Goal: Task Accomplishment & Management: Manage account settings

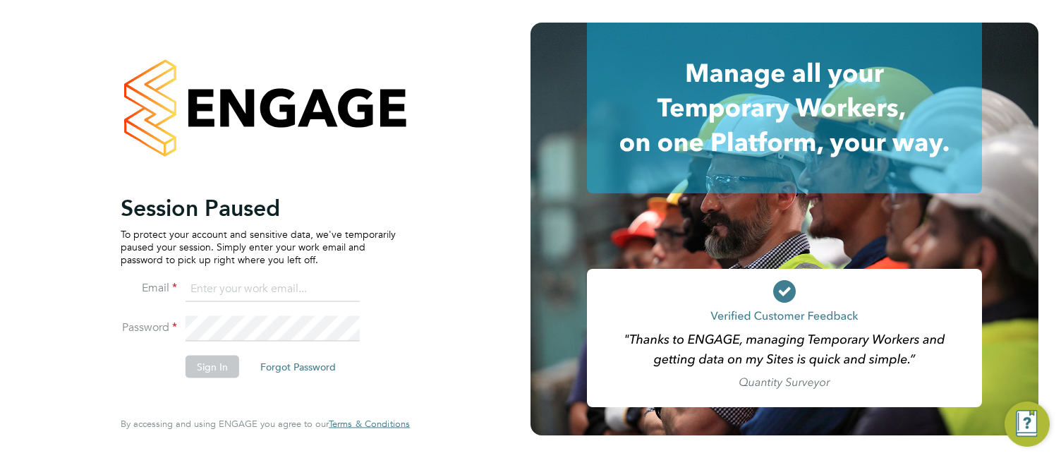
click at [243, 294] on input at bounding box center [273, 289] width 174 height 25
type input "csi.admin@uk.g4s.com"
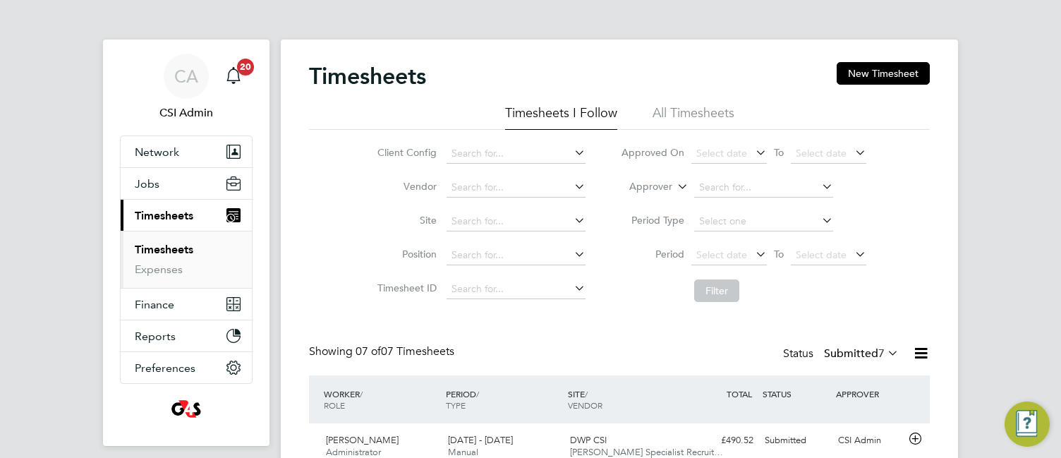
click at [294, 307] on div "Timesheets New Timesheet Timesheets I Follow All Timesheets Client Config Vendo…" at bounding box center [619, 411] width 677 height 742
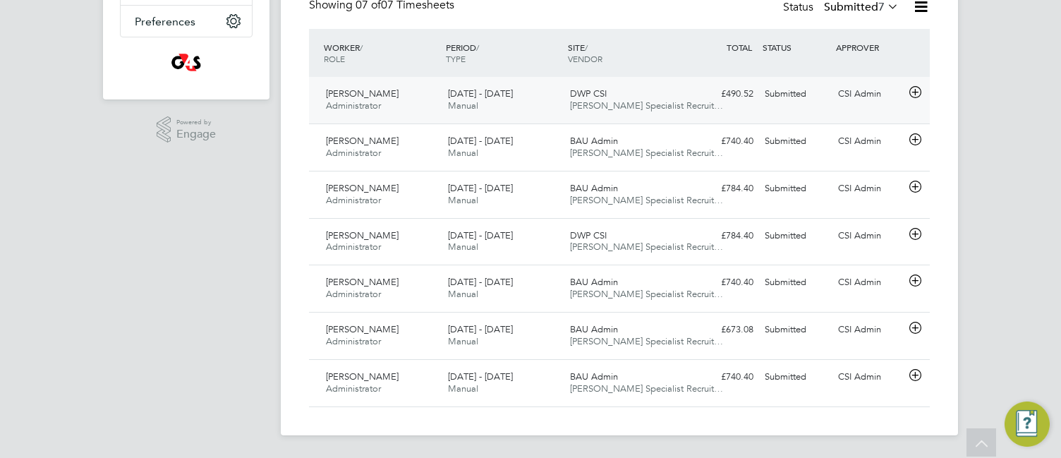
click at [917, 92] on icon at bounding box center [916, 92] width 18 height 11
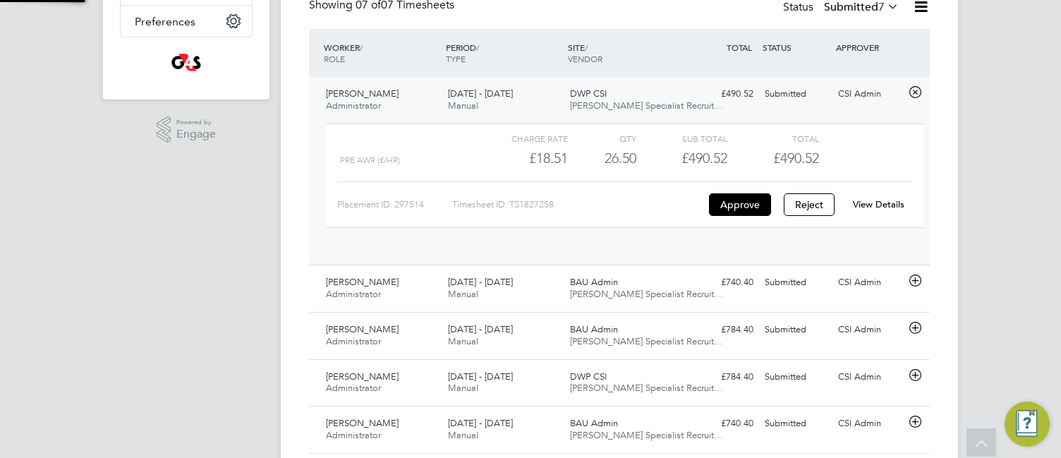
scroll to position [24, 138]
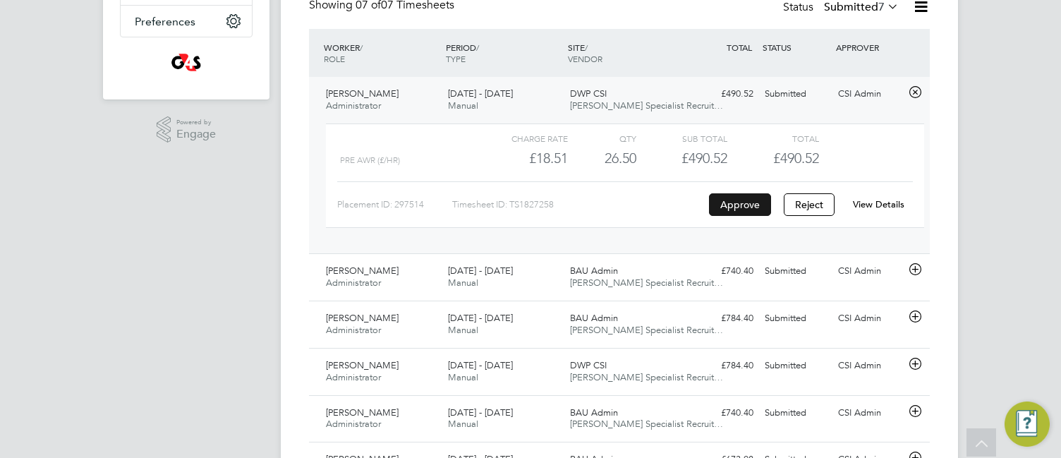
click at [754, 201] on button "Approve" at bounding box center [740, 204] width 62 height 23
click at [918, 264] on icon at bounding box center [916, 269] width 18 height 11
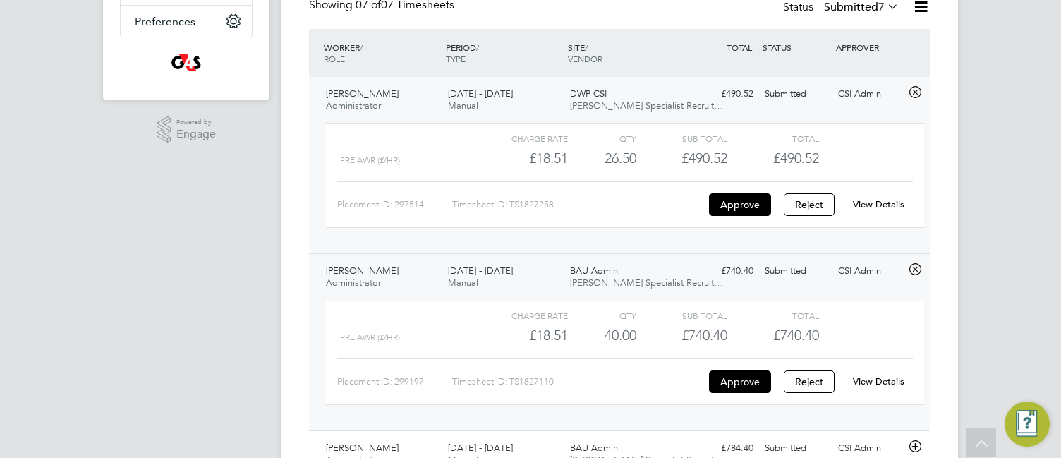
click at [975, 284] on div "CA CSI Admin Notifications 20 Applications: Network Team Members Businesses Sit…" at bounding box center [530, 186] width 1061 height 1064
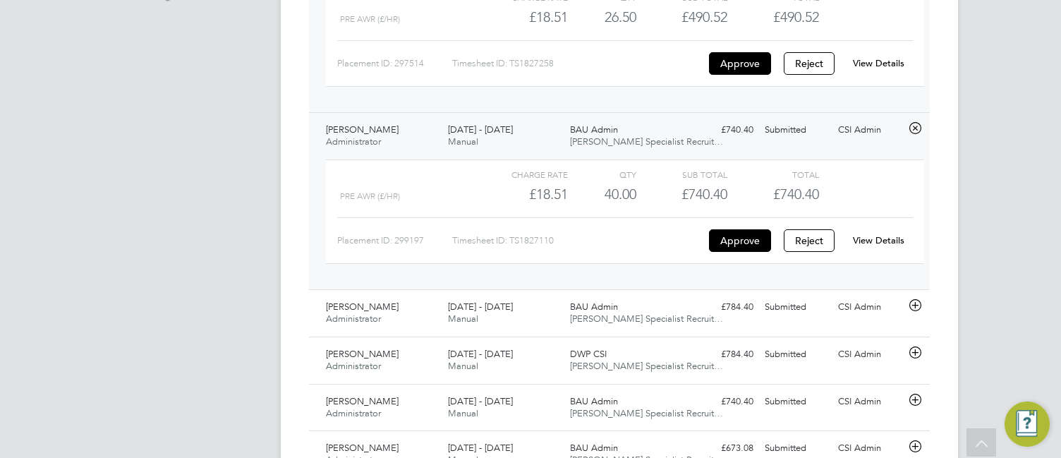
scroll to position [516, 0]
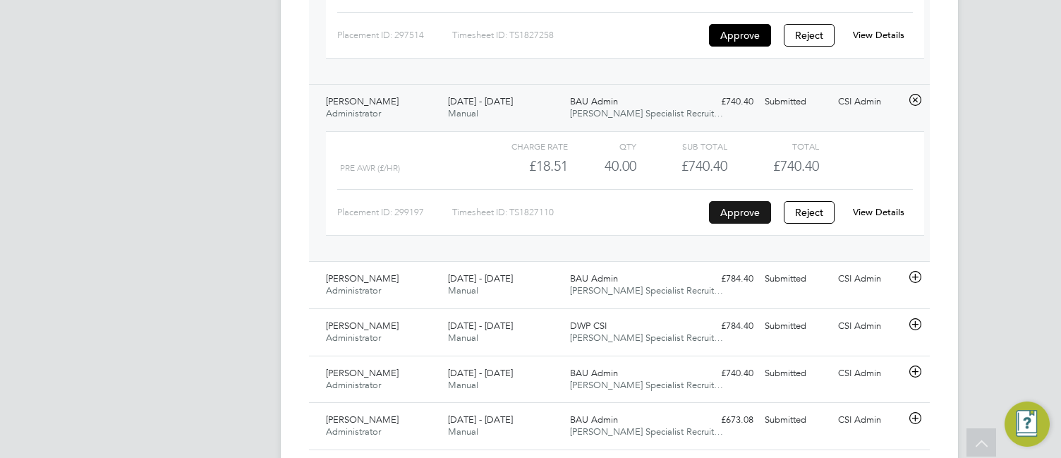
click at [736, 205] on button "Approve" at bounding box center [740, 212] width 62 height 23
click at [913, 274] on icon at bounding box center [916, 277] width 18 height 11
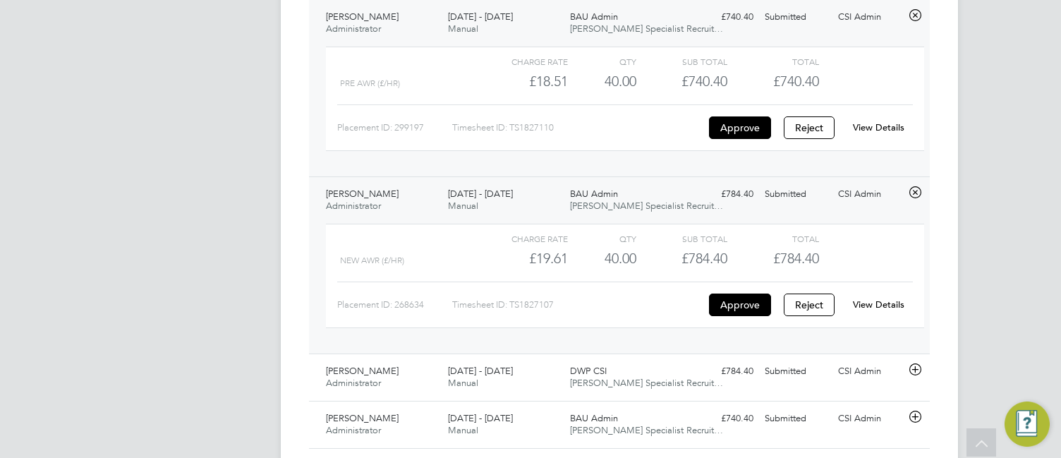
scroll to position [629, 0]
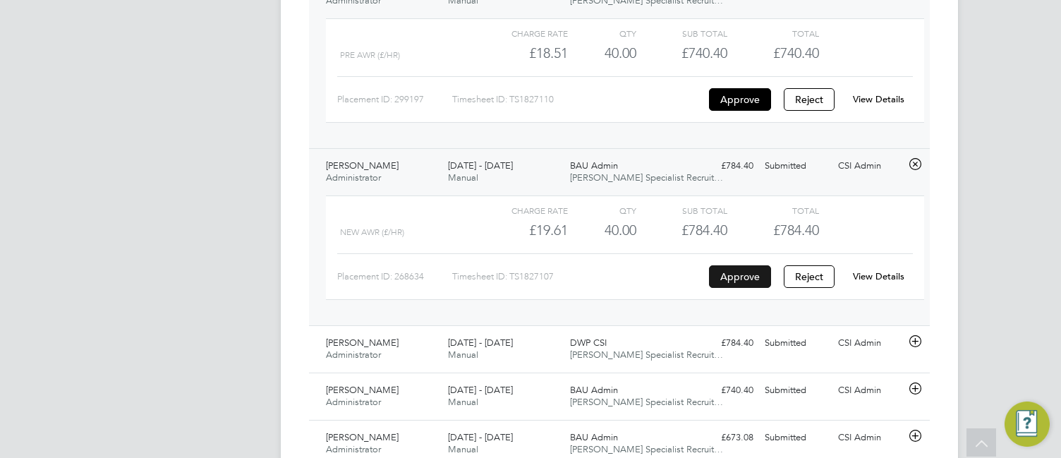
click at [753, 272] on button "Approve" at bounding box center [740, 276] width 62 height 23
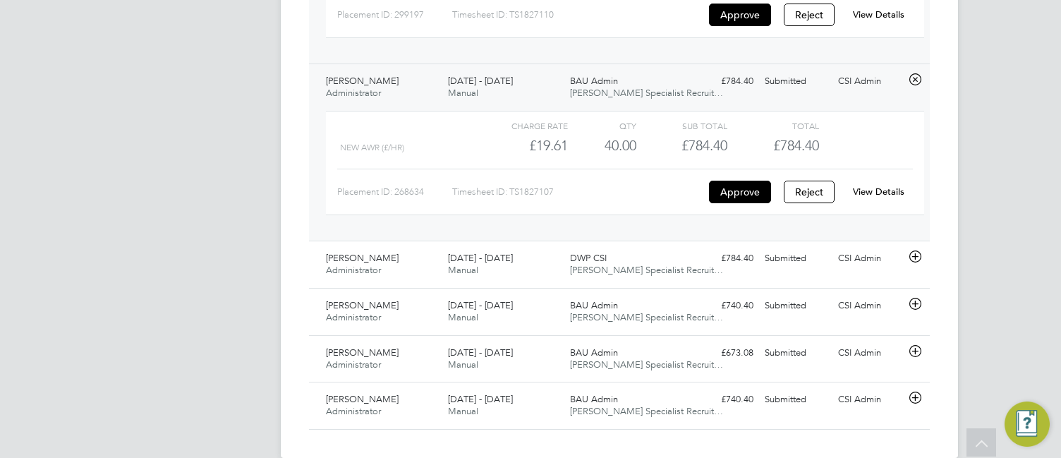
scroll to position [736, 0]
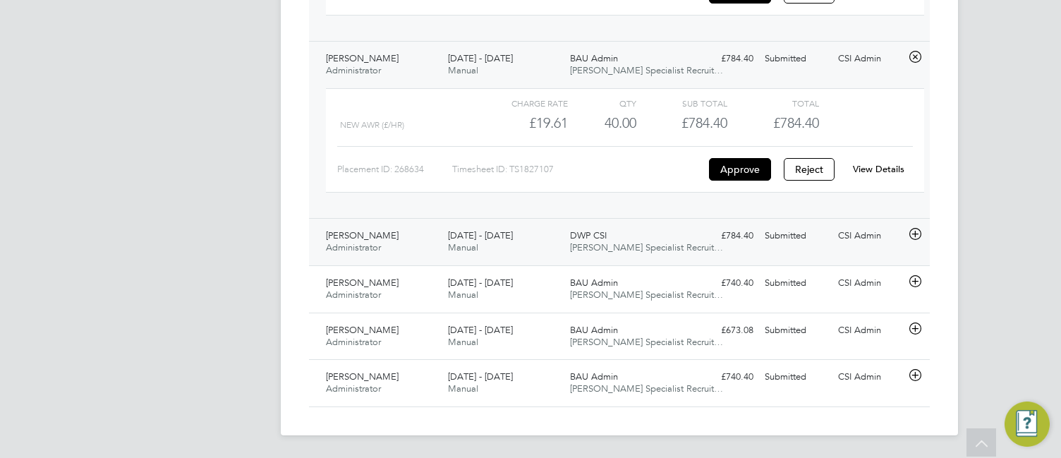
click at [915, 236] on icon at bounding box center [916, 234] width 18 height 11
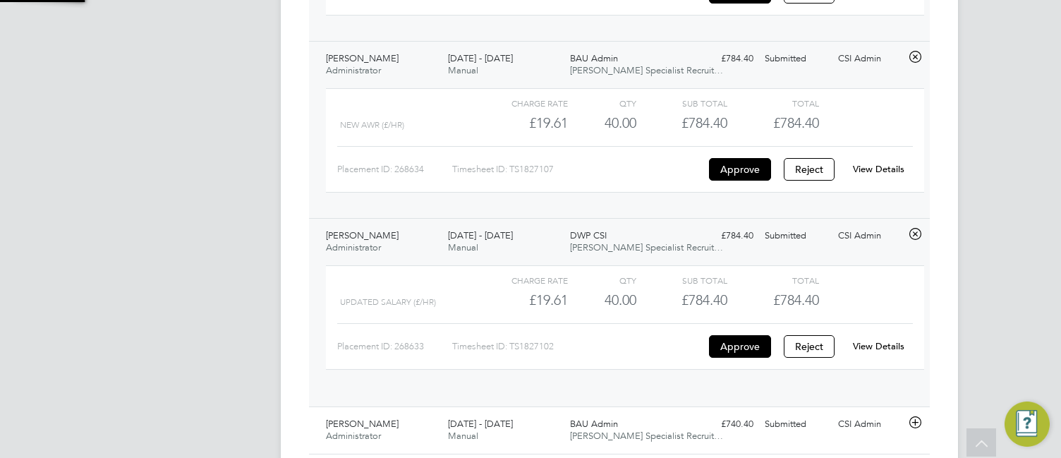
scroll to position [24, 138]
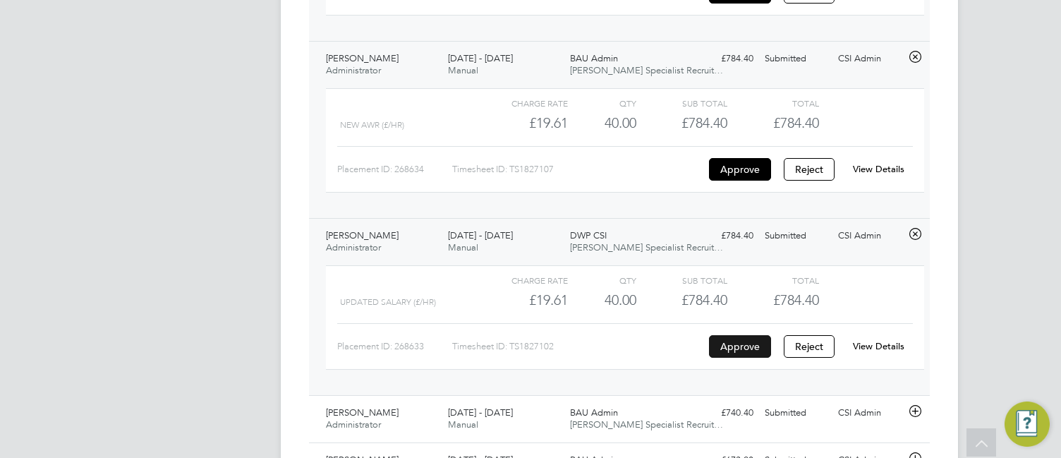
click at [741, 344] on button "Approve" at bounding box center [740, 346] width 62 height 23
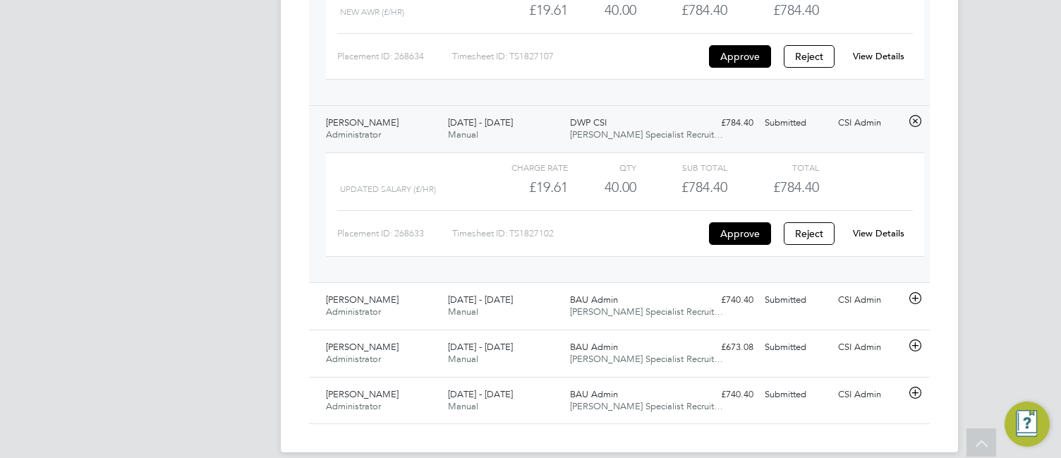
scroll to position [866, 0]
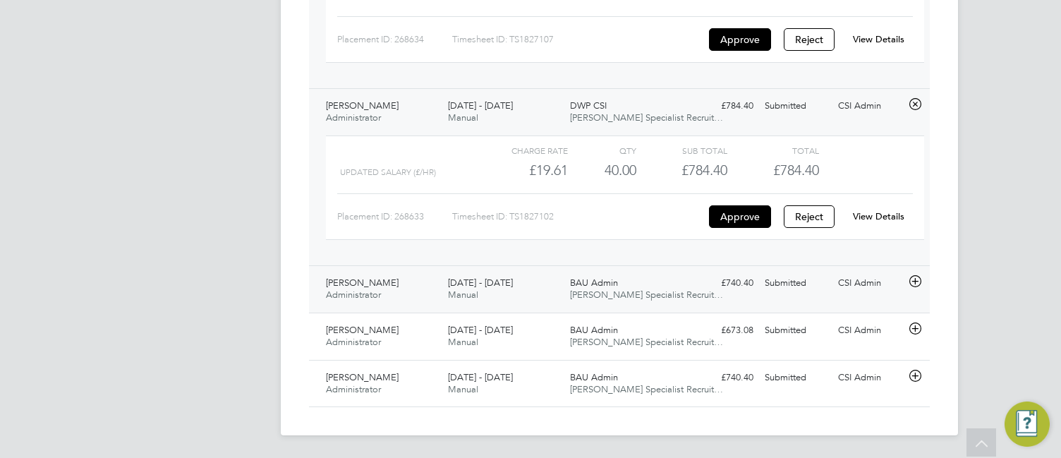
click at [914, 279] on icon at bounding box center [916, 281] width 18 height 11
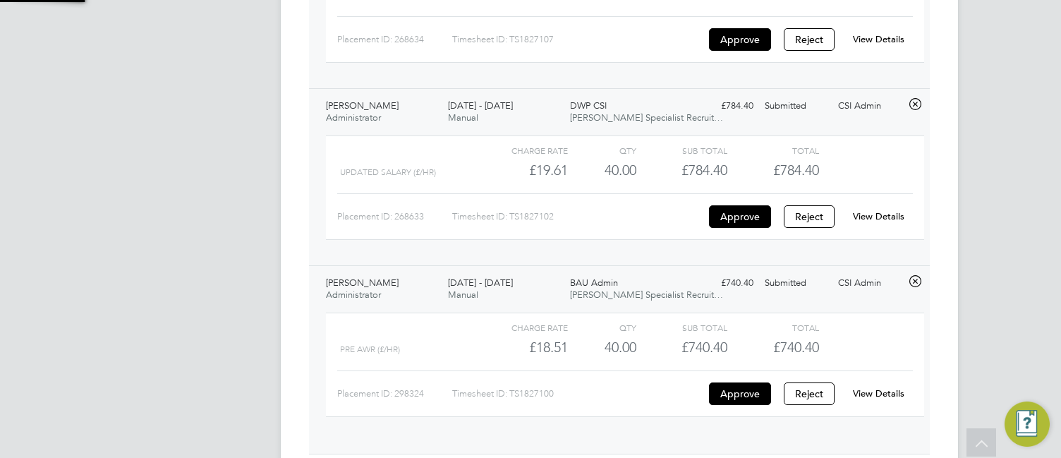
scroll to position [24, 138]
click at [728, 393] on button "Approve" at bounding box center [740, 393] width 62 height 23
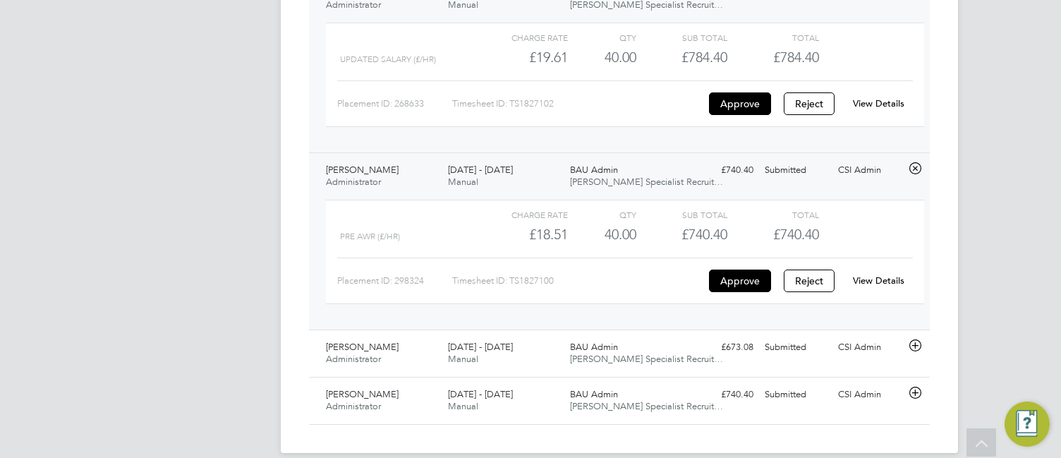
scroll to position [996, 0]
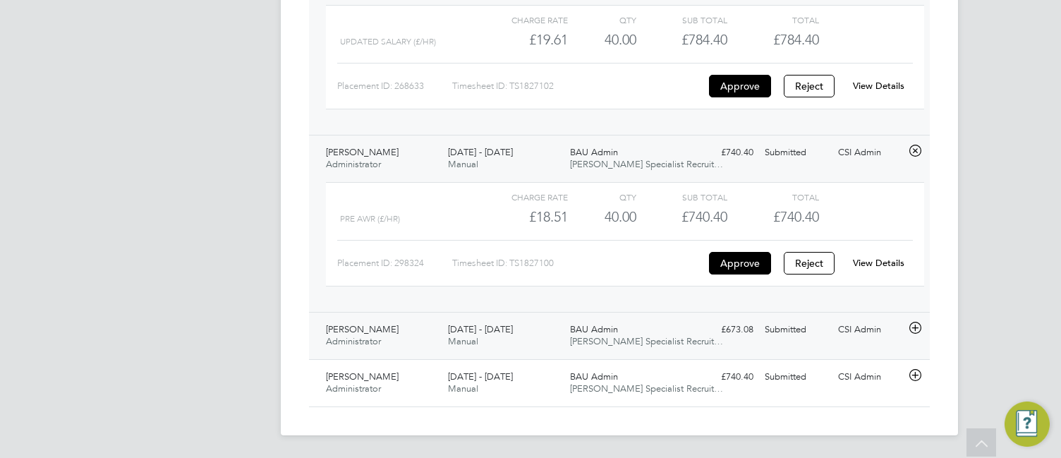
click at [916, 328] on icon at bounding box center [916, 327] width 18 height 11
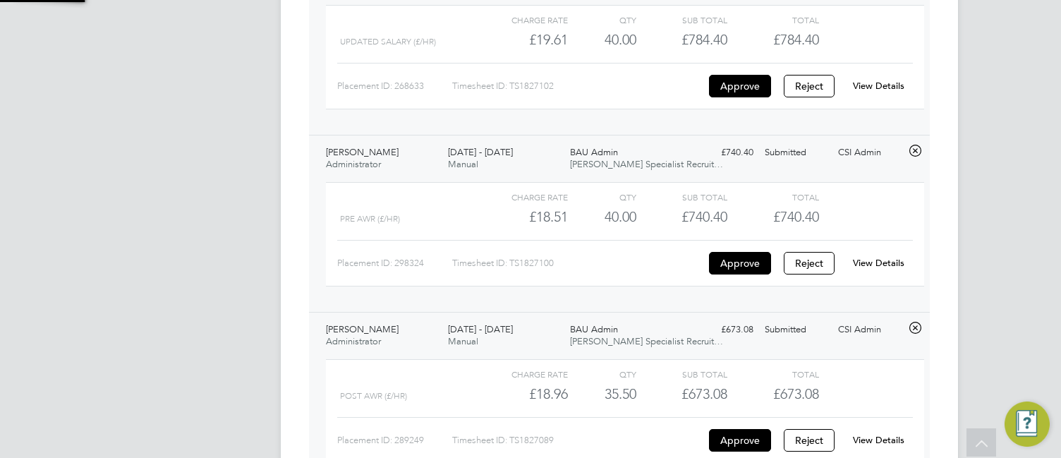
scroll to position [24, 138]
click at [736, 426] on div "Placement ID: 289249 Timesheet ID: TS1827089 Approve Reject View Details" at bounding box center [625, 434] width 576 height 35
click at [727, 435] on button "Approve" at bounding box center [740, 440] width 62 height 23
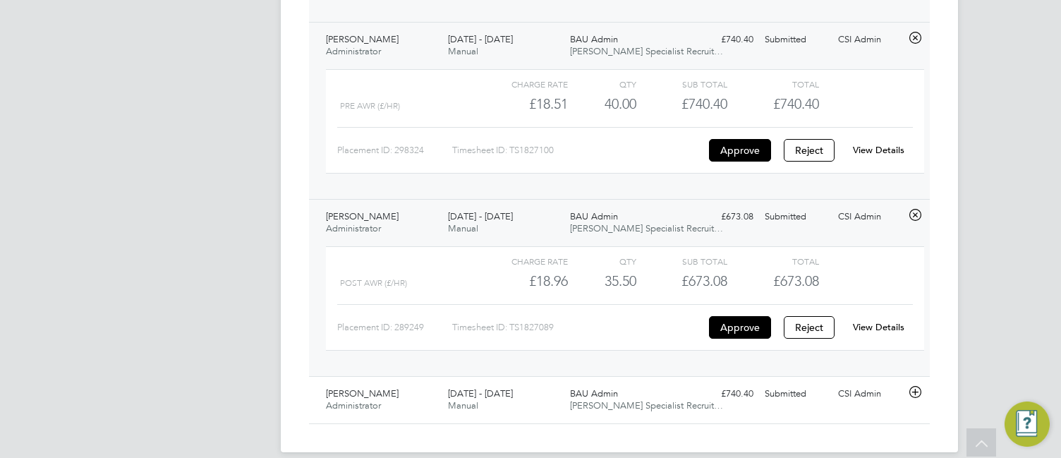
scroll to position [1126, 0]
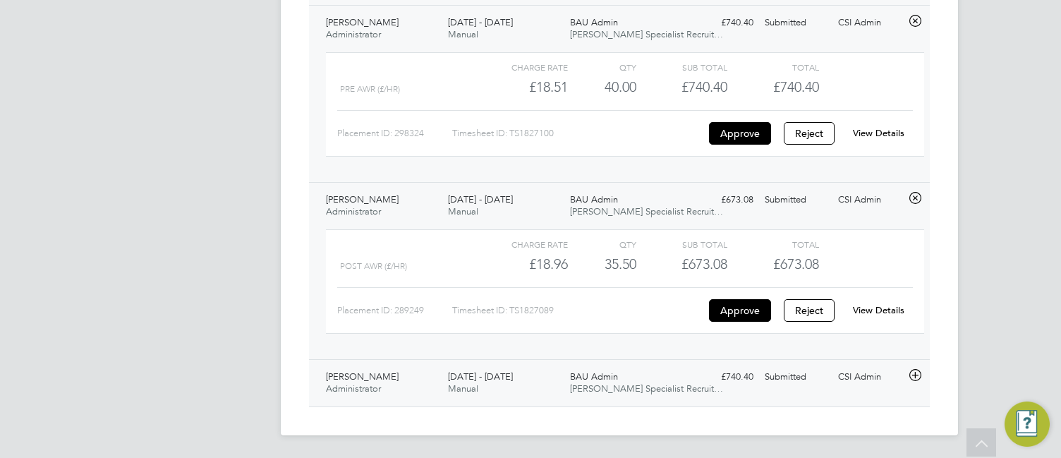
click at [913, 373] on icon at bounding box center [916, 375] width 18 height 11
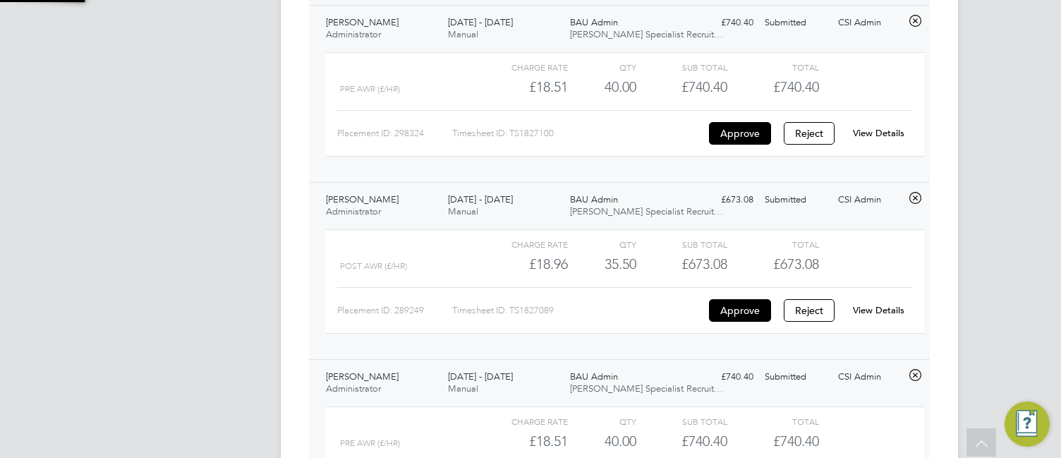
scroll to position [24, 138]
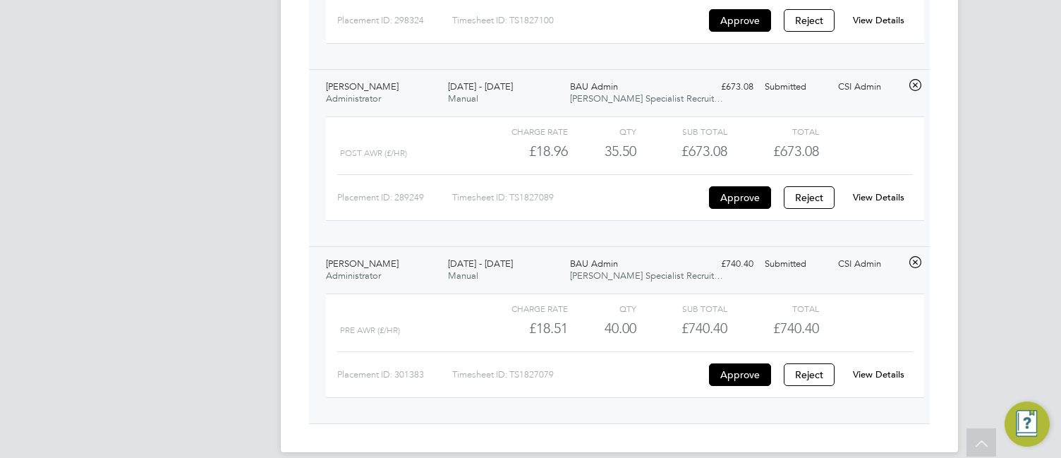
scroll to position [1256, 0]
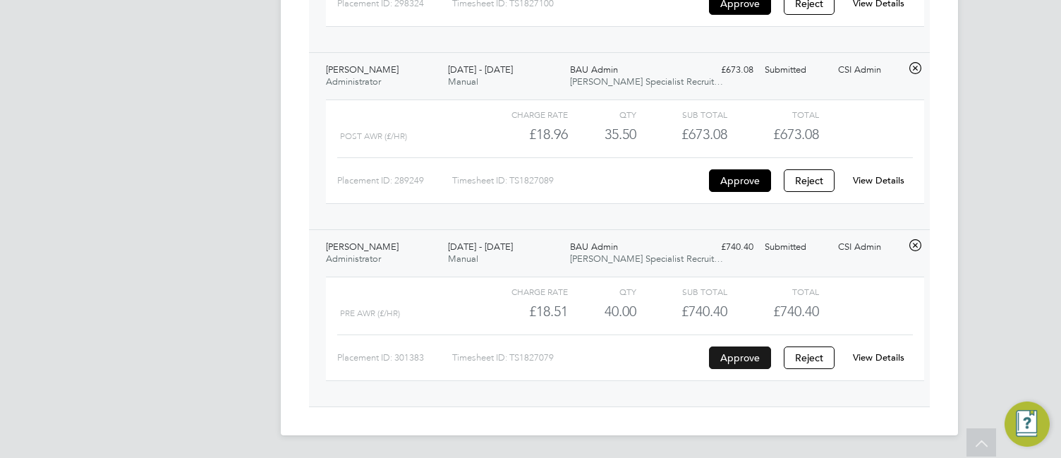
click at [737, 356] on button "Approve" at bounding box center [740, 357] width 62 height 23
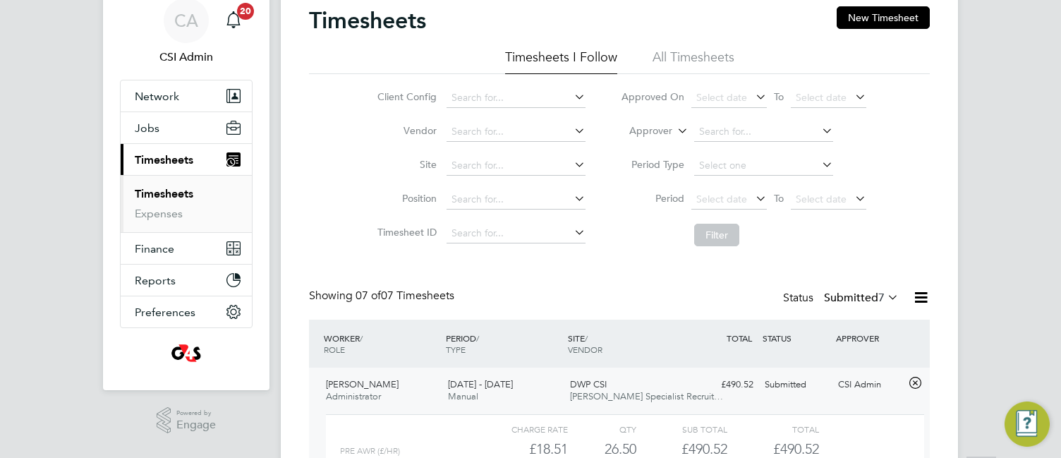
scroll to position [0, 0]
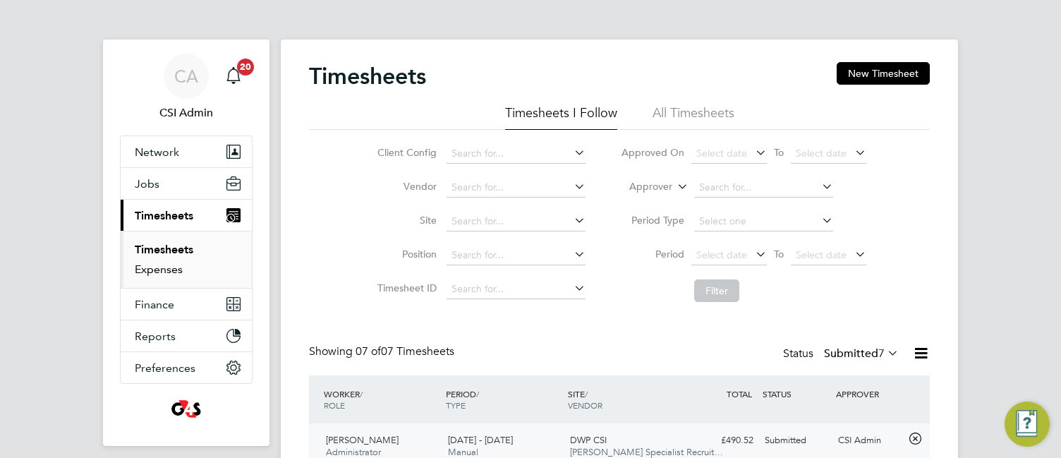
click at [174, 270] on link "Expenses" at bounding box center [159, 268] width 48 height 13
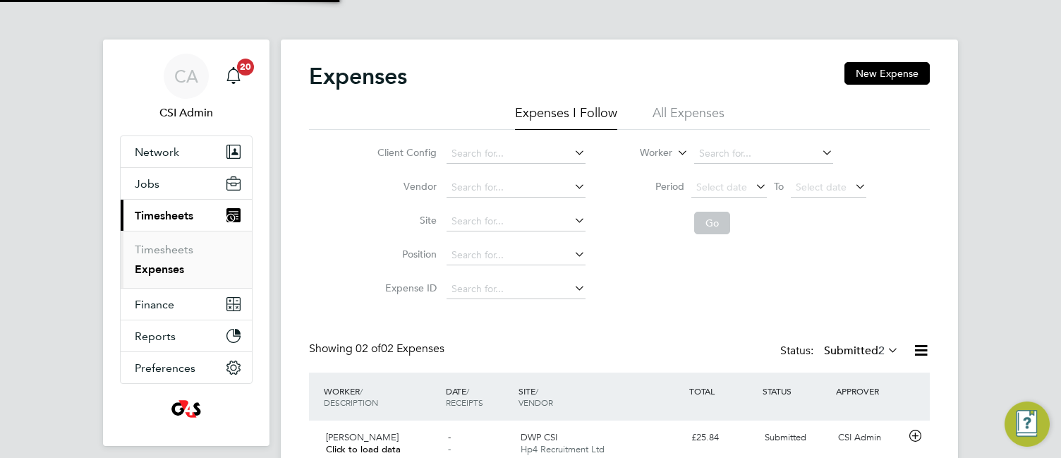
scroll to position [36, 171]
click at [176, 249] on link "Timesheets" at bounding box center [164, 249] width 59 height 13
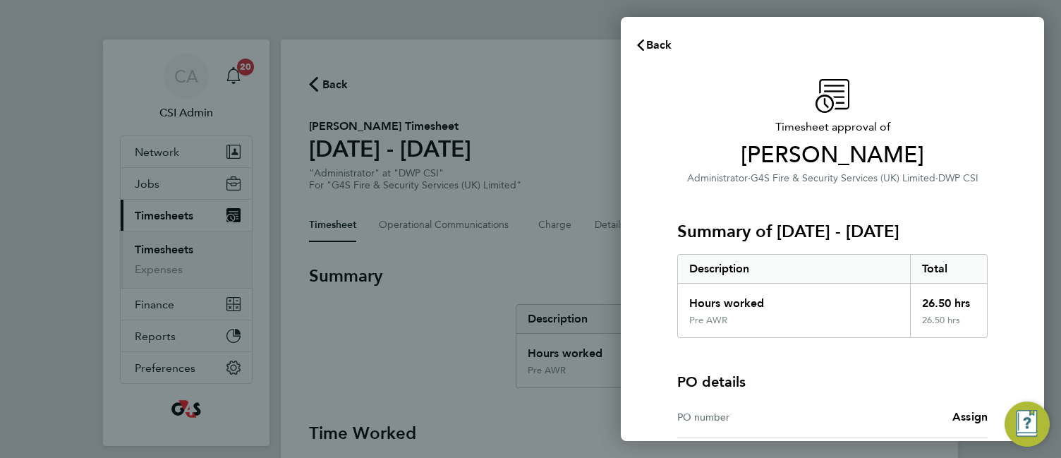
click at [806, 356] on div "PO details PO number Assign" at bounding box center [832, 387] width 310 height 99
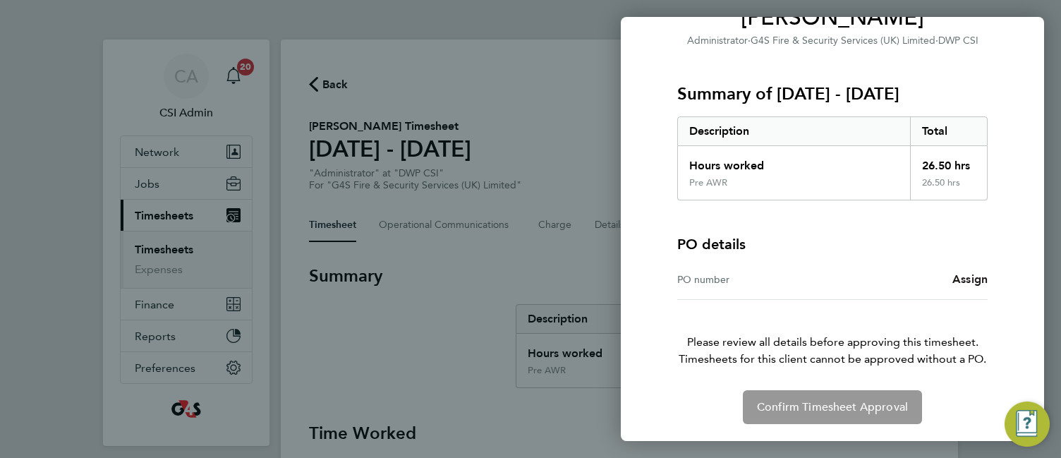
click at [963, 281] on span "Assign" at bounding box center [970, 278] width 35 height 13
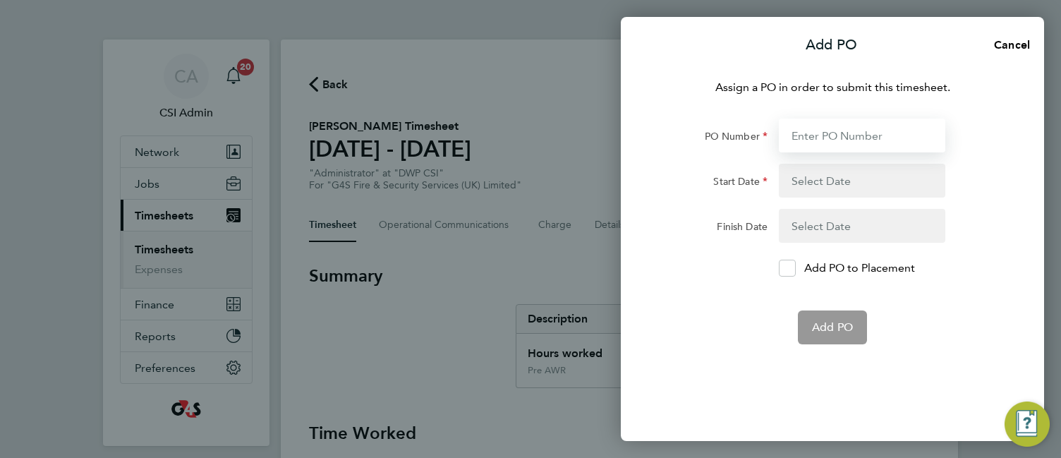
click at [869, 132] on input "PO Number" at bounding box center [862, 136] width 167 height 34
paste input "60GI-BST1489-GR"
type input "60GI-BST1489-GR"
type input "11 Aug 25"
type input "21 Sep 25"
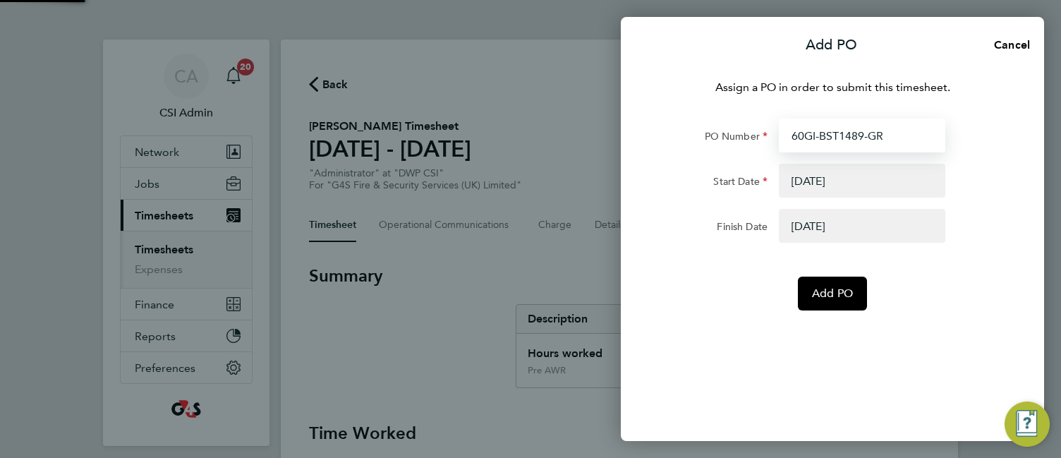
type input "60GI-BST1489-GR"
click at [854, 175] on button "button" at bounding box center [862, 181] width 167 height 34
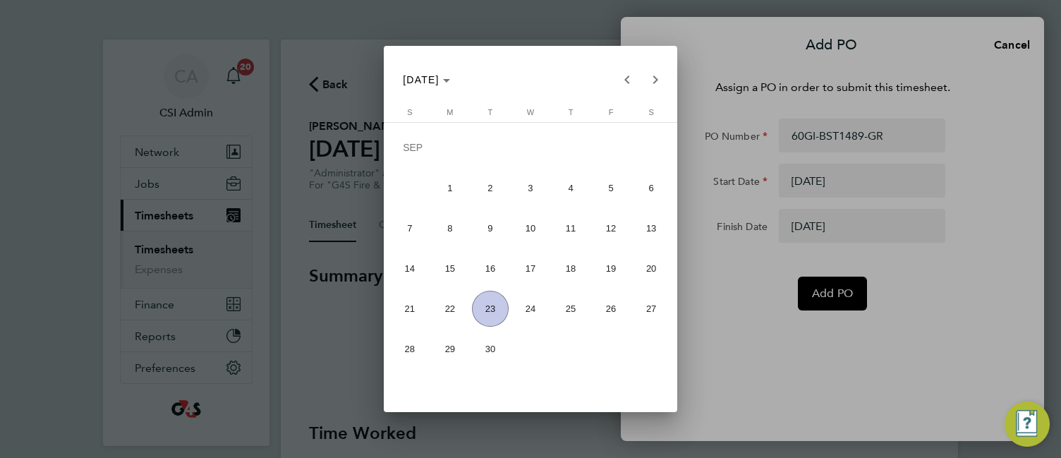
click at [823, 225] on div at bounding box center [530, 229] width 1061 height 458
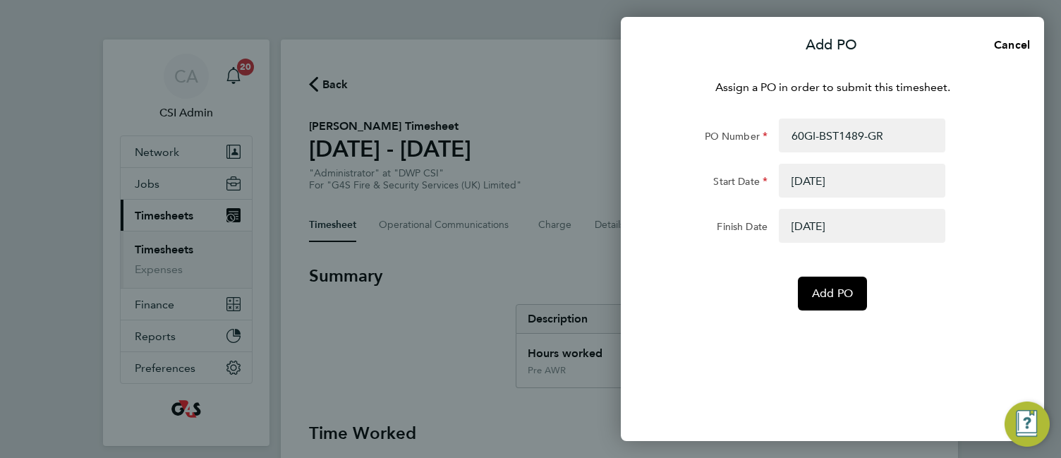
click at [823, 225] on button "button" at bounding box center [862, 226] width 167 height 34
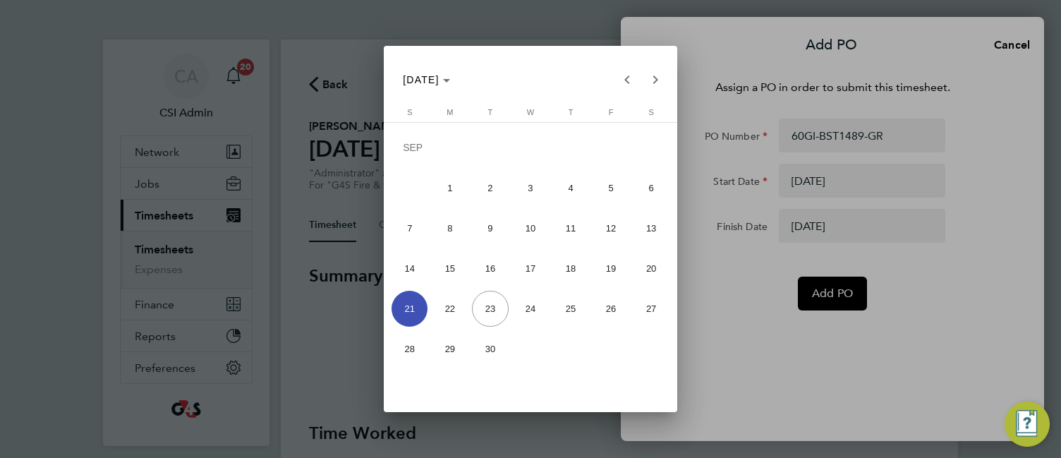
click at [857, 289] on div at bounding box center [530, 229] width 1061 height 458
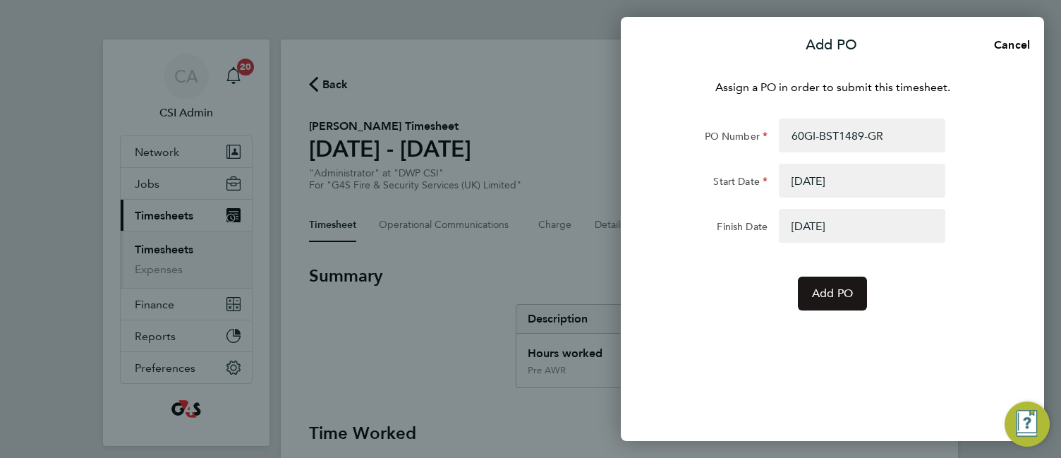
click at [857, 289] on button "Add PO" at bounding box center [832, 294] width 69 height 34
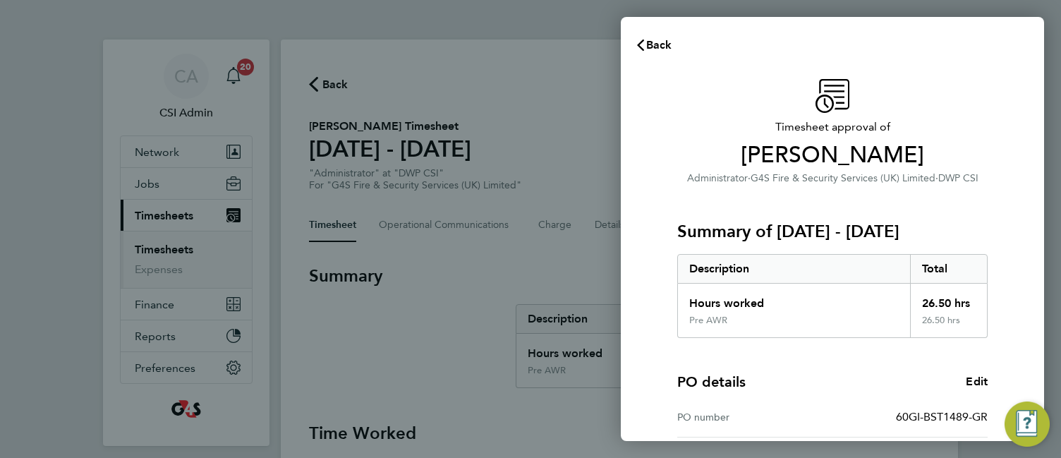
click at [699, 215] on div "Summary of 15 - 21 Sep 2025 Description Total Hours worked 26.50 hrs Pre AWR 26…" at bounding box center [832, 262] width 310 height 152
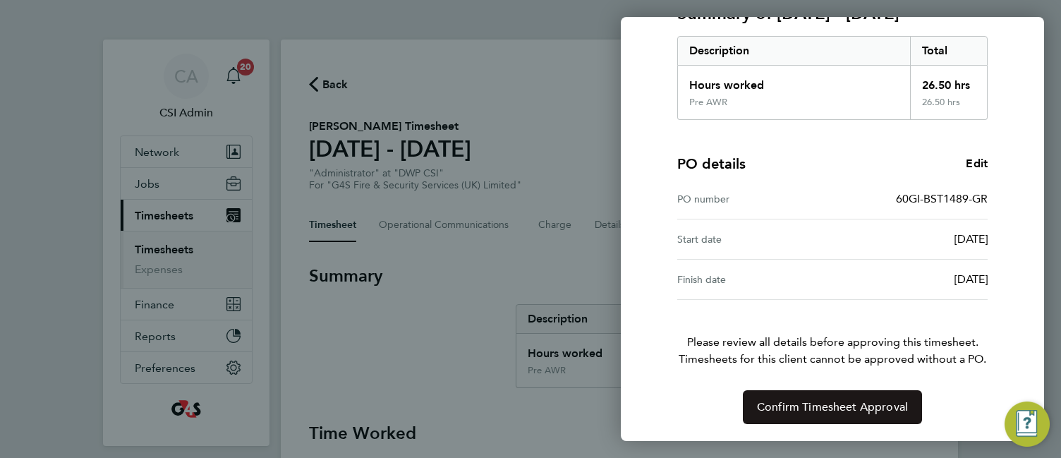
click at [796, 411] on span "Confirm Timesheet Approval" at bounding box center [832, 407] width 151 height 14
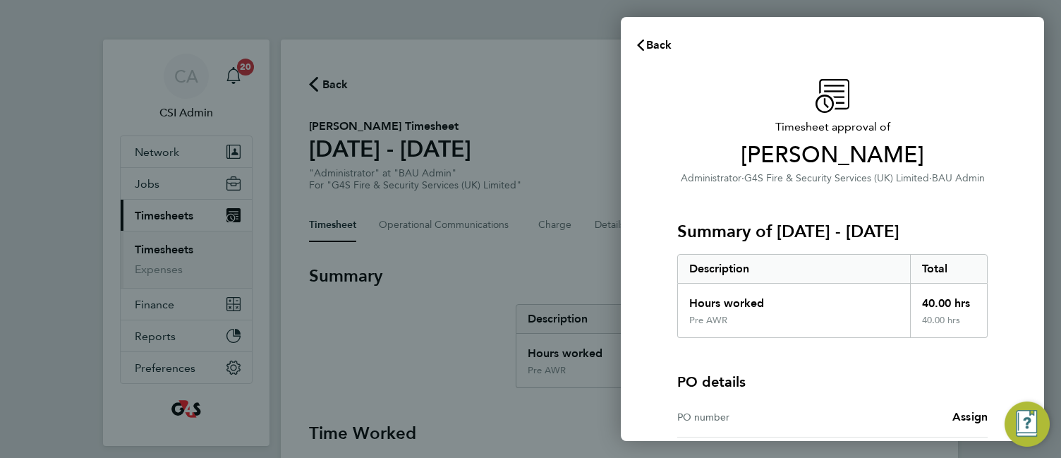
click at [907, 195] on div "Summary of 15 - 21 Sep 2025 Description Total Hours worked 40.00 hrs Pre AWR 40…" at bounding box center [832, 262] width 310 height 152
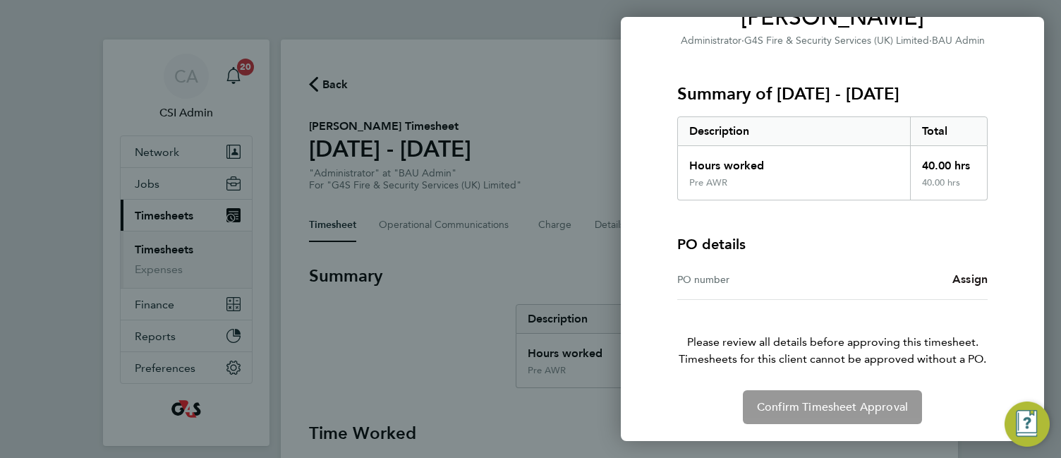
click at [962, 274] on span "Assign" at bounding box center [970, 278] width 35 height 13
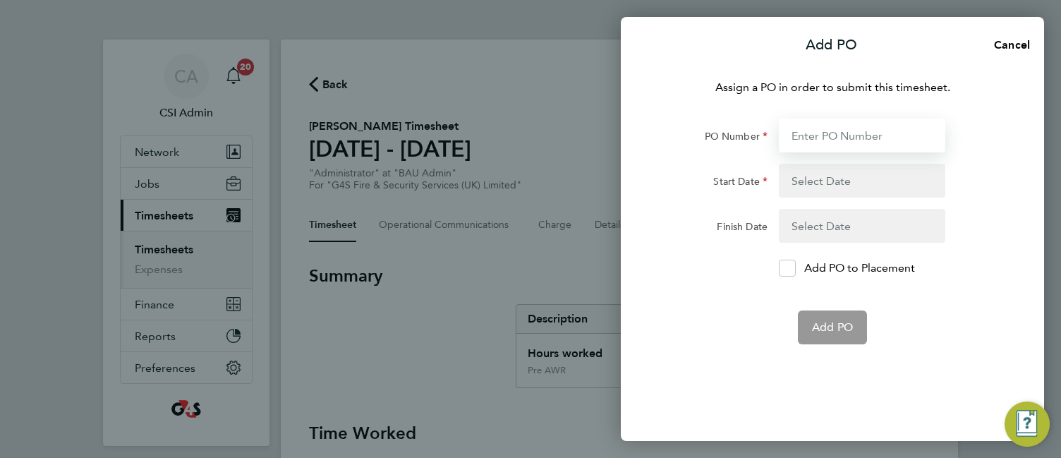
click at [861, 132] on input "PO Number" at bounding box center [862, 136] width 167 height 34
paste input "60GI-BST1515-GR"
type input "60GI-BST1515-GR"
type input "11 Aug 25"
type input "14 Sep 25"
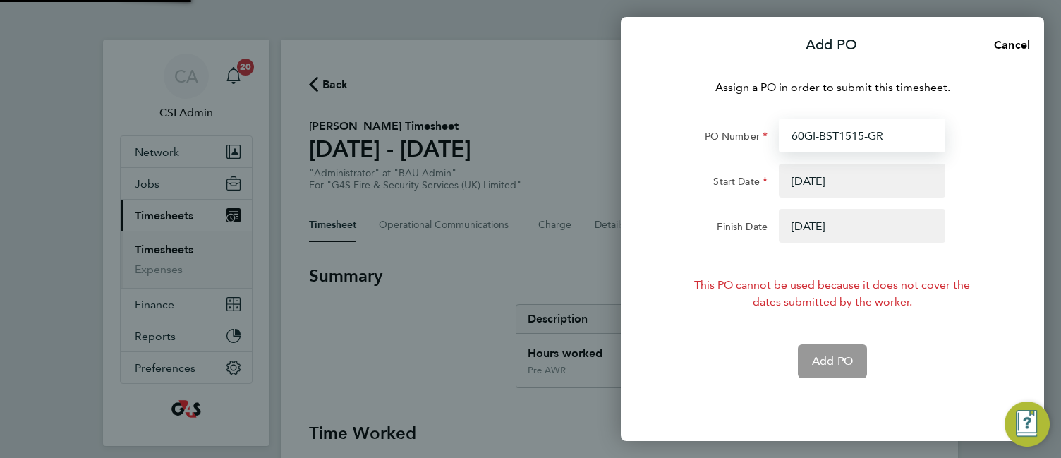
type input "60GI-BST1515-GR"
click at [846, 212] on button "button" at bounding box center [862, 226] width 167 height 34
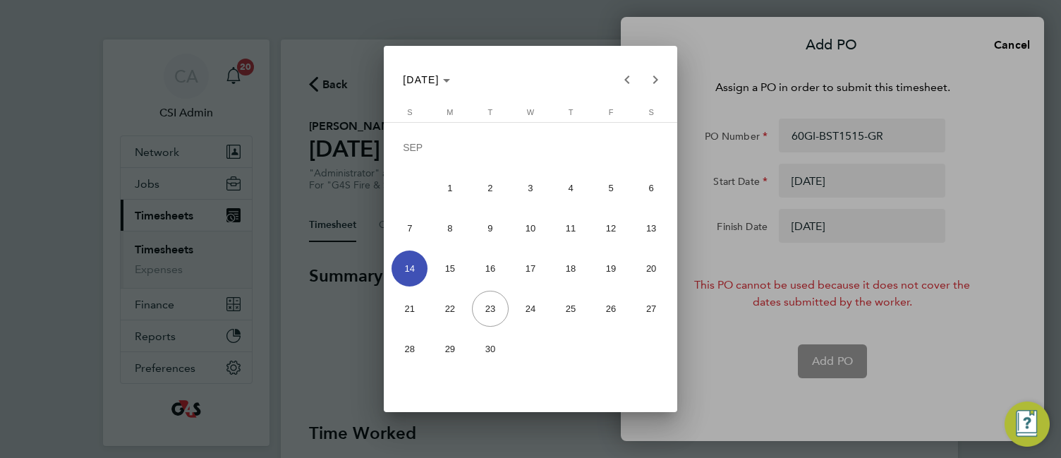
click at [411, 306] on span "21" at bounding box center [410, 309] width 36 height 36
type input "21 Sep 25"
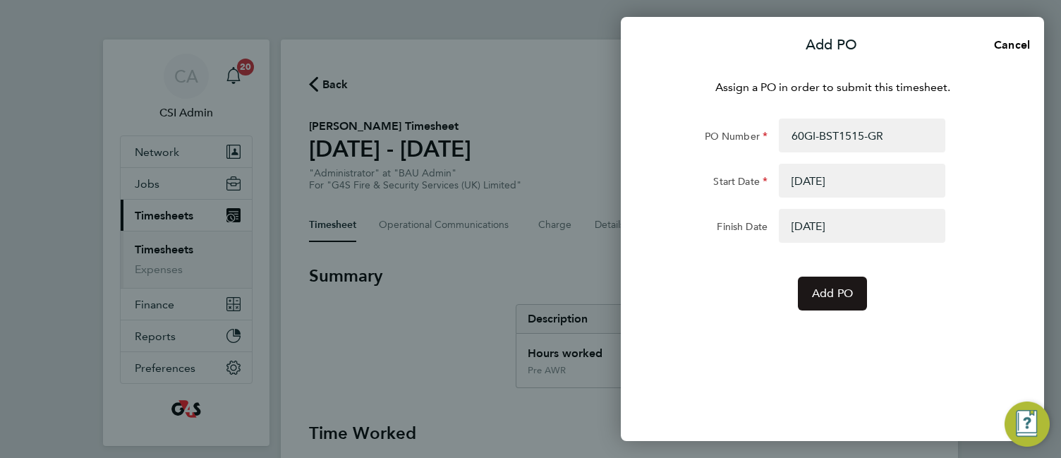
click at [845, 297] on span "Add PO" at bounding box center [832, 293] width 41 height 14
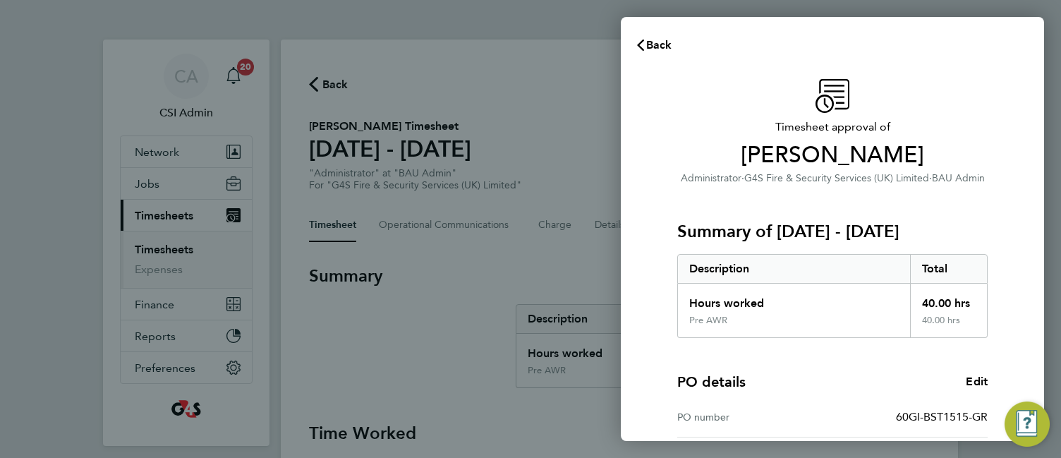
click at [887, 382] on div "PO details Edit" at bounding box center [832, 382] width 310 height 20
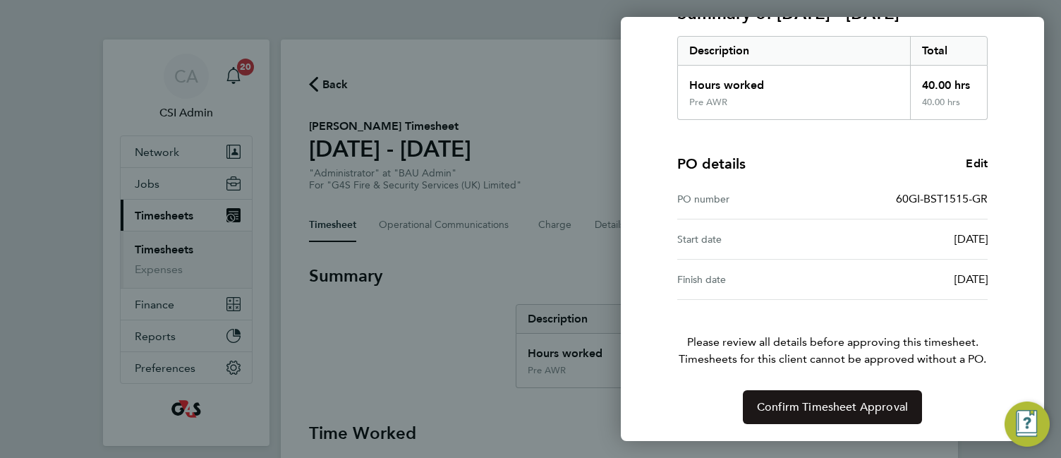
click at [828, 417] on button "Confirm Timesheet Approval" at bounding box center [832, 407] width 179 height 34
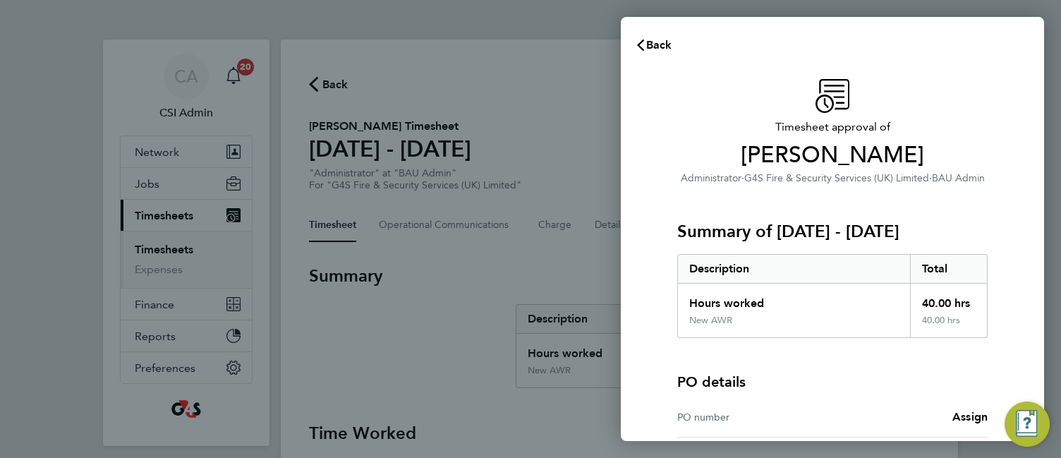
click at [792, 270] on div "Description" at bounding box center [794, 269] width 232 height 28
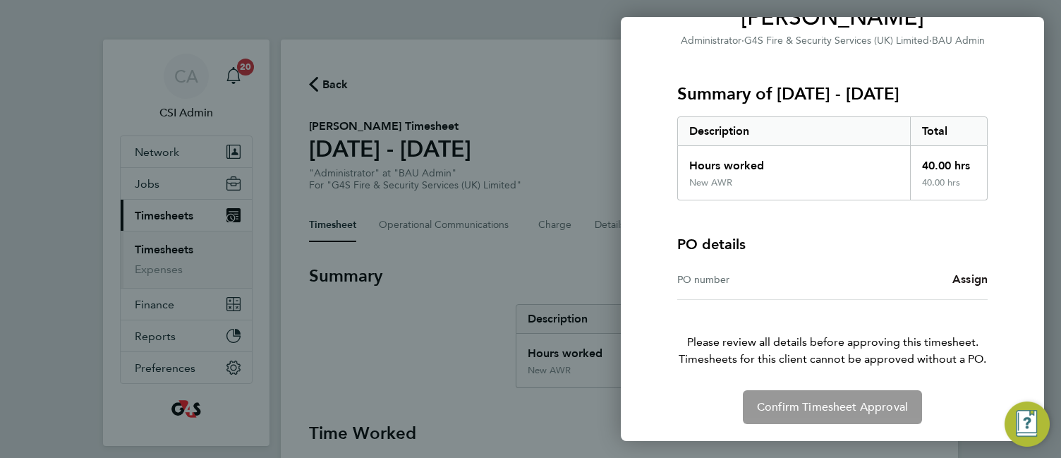
click at [969, 282] on span "Assign" at bounding box center [970, 278] width 35 height 13
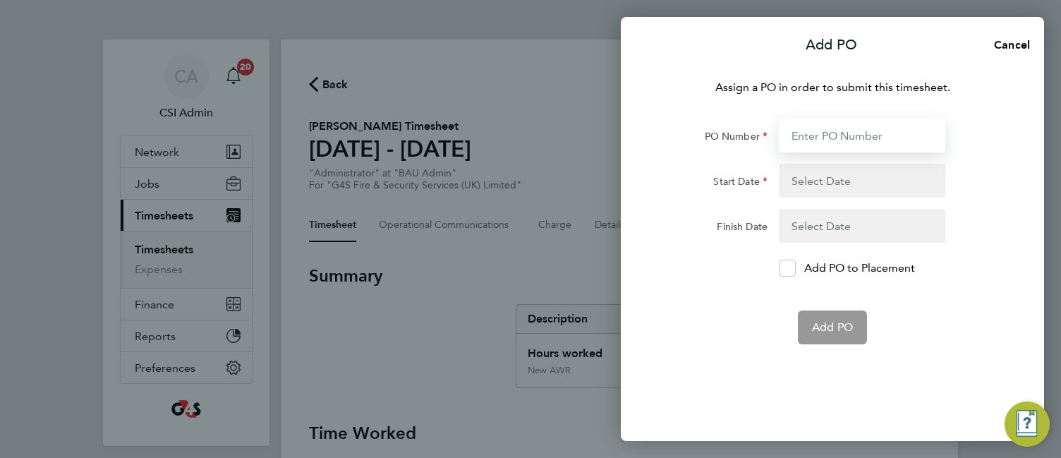
click at [873, 131] on input "PO Number" at bounding box center [862, 136] width 167 height 34
paste input "60GI-BST1487-GR"
type input "60GI-BST1487-GR"
type input "[DATE]"
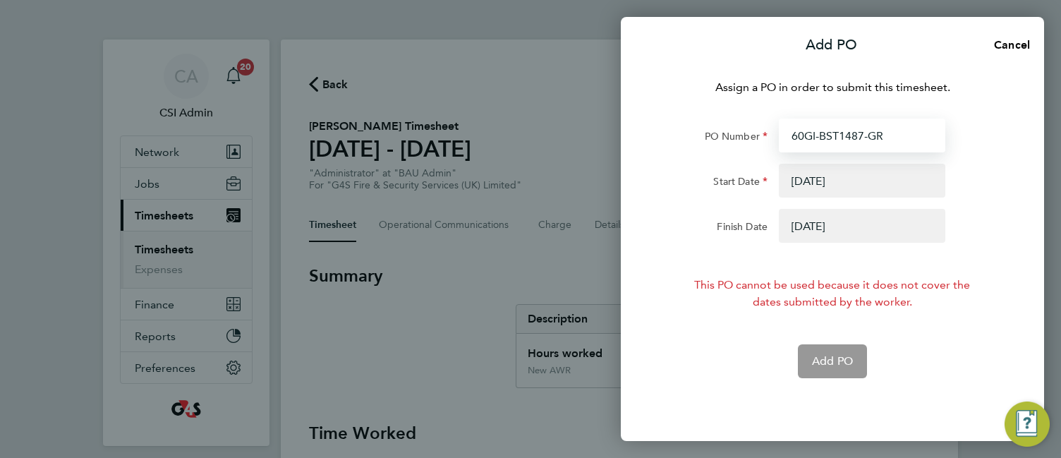
type input "60GI-BST1487-GR"
click at [843, 224] on button "button" at bounding box center [862, 226] width 167 height 34
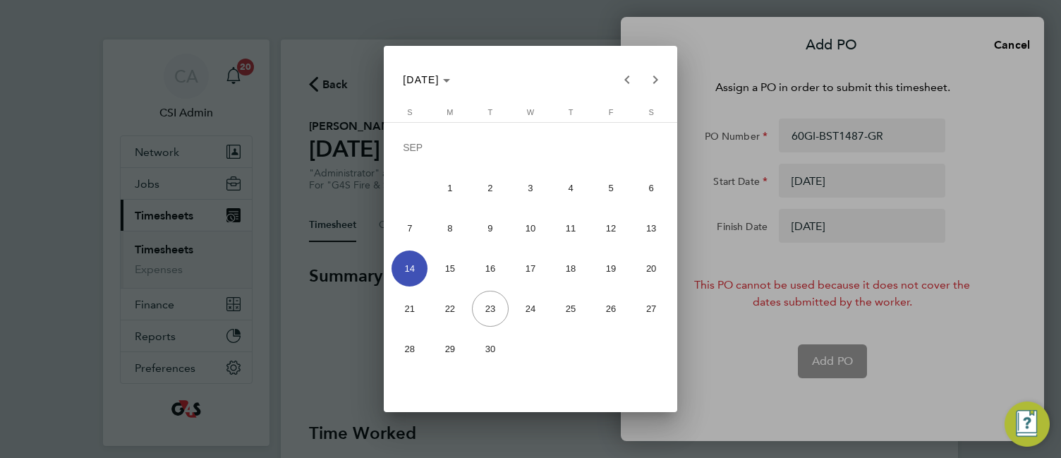
click at [401, 311] on span "21" at bounding box center [410, 309] width 36 height 36
type input "[DATE]"
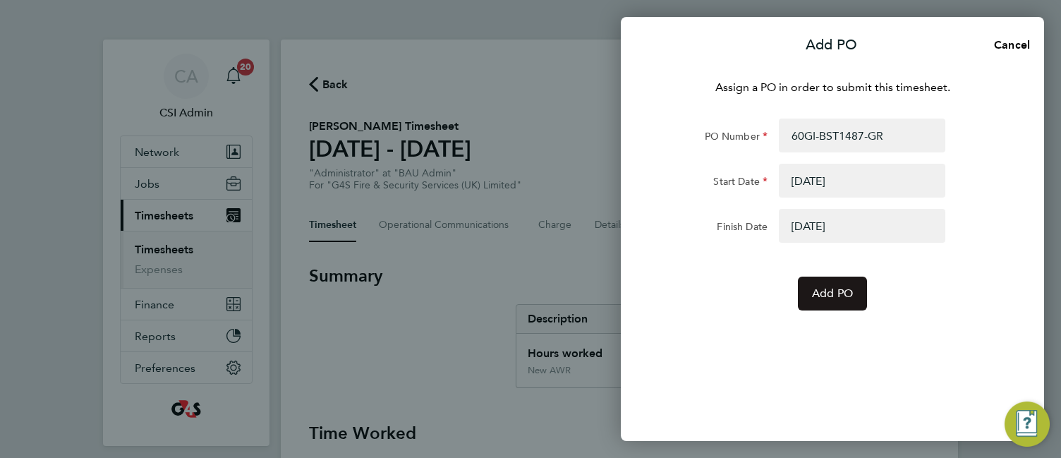
click at [816, 297] on span "Add PO" at bounding box center [832, 293] width 41 height 14
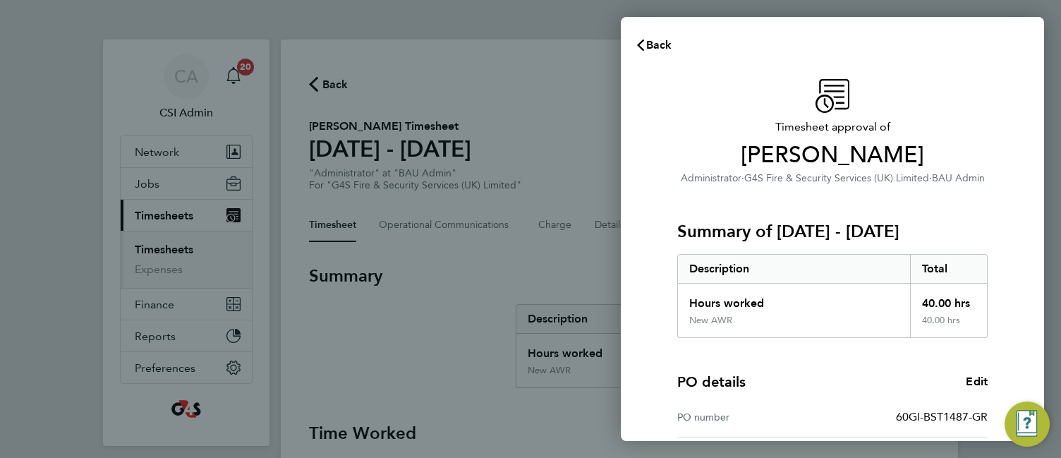
click at [837, 398] on div "PO number 60GI-BST1487-GR" at bounding box center [832, 417] width 310 height 40
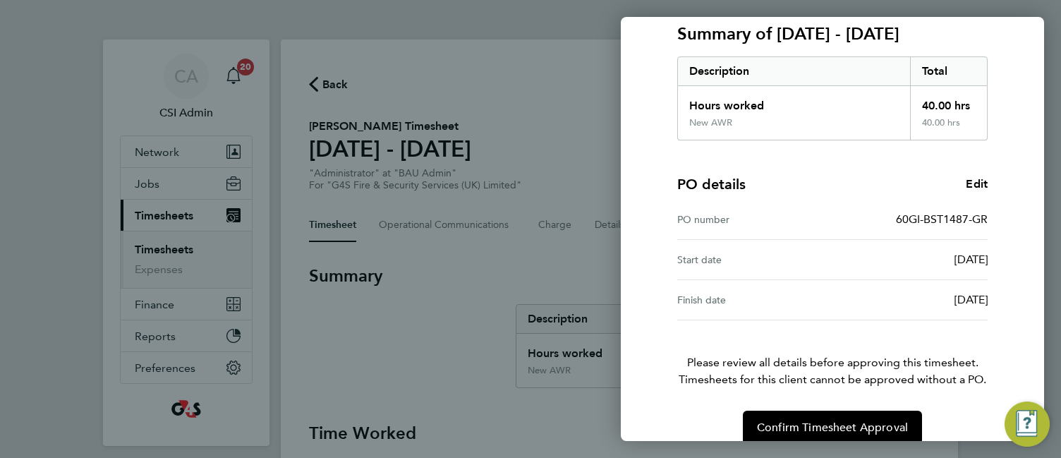
scroll to position [218, 0]
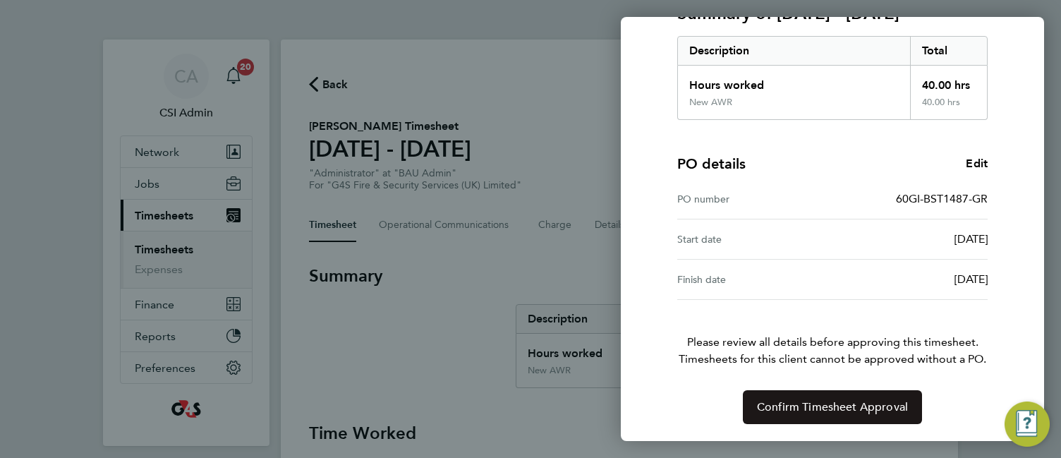
click at [871, 407] on span "Confirm Timesheet Approval" at bounding box center [832, 407] width 151 height 14
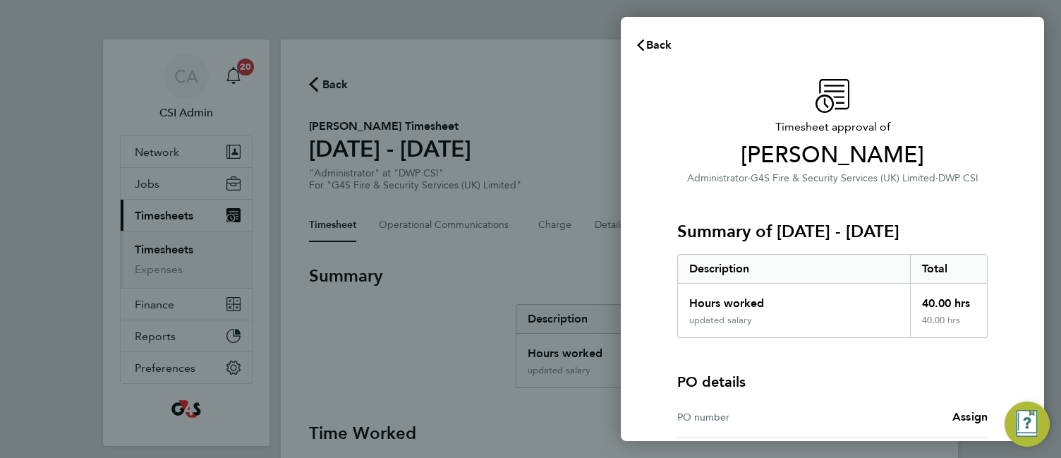
click at [771, 382] on div "PO details" at bounding box center [832, 382] width 310 height 20
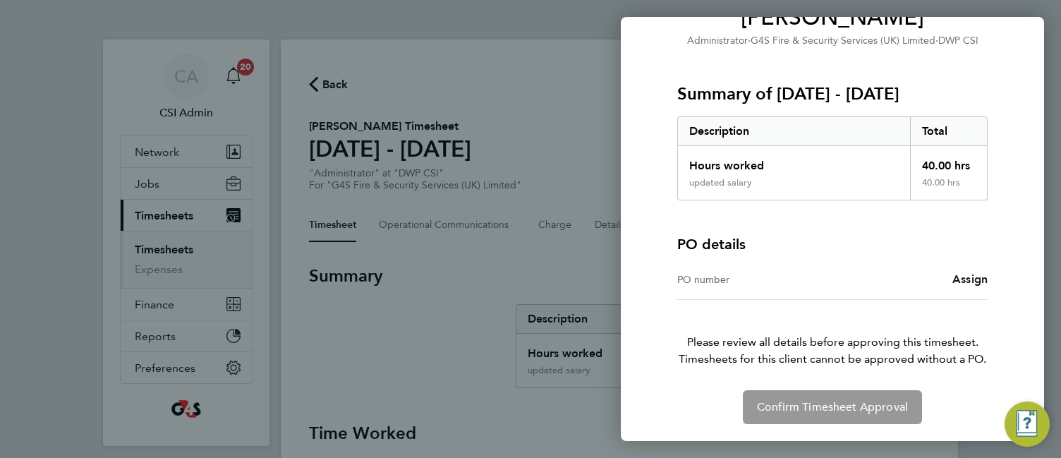
click at [963, 278] on span "Assign" at bounding box center [970, 278] width 35 height 13
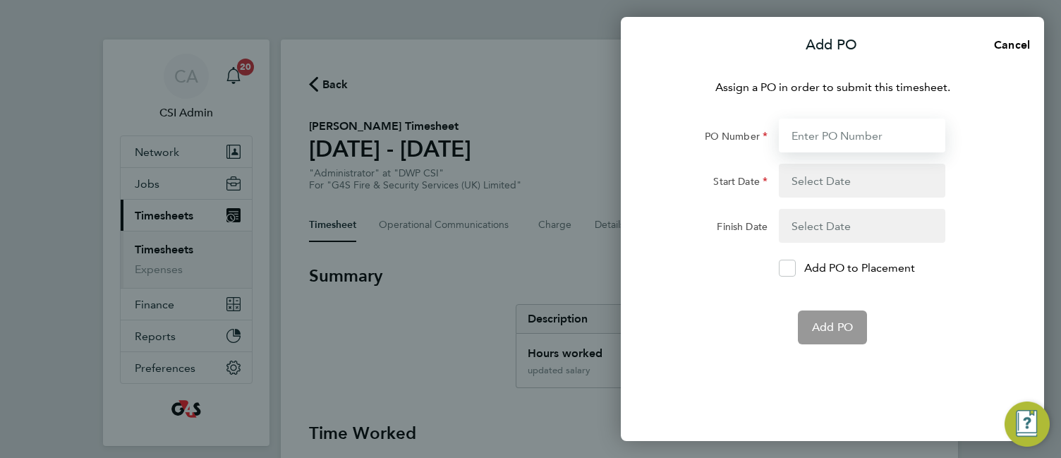
click at [828, 139] on input "PO Number" at bounding box center [862, 136] width 167 height 34
paste input "60GI-BST1488-GR"
type input "60GI-BST1488-GR"
type input "[DATE]"
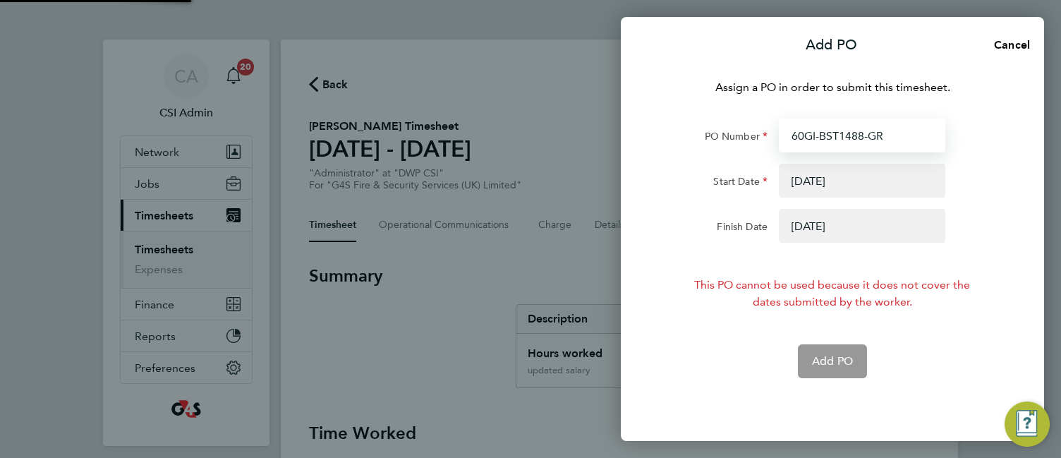
type input "60GI-BST1488-GR"
click at [840, 229] on button "button" at bounding box center [862, 226] width 167 height 34
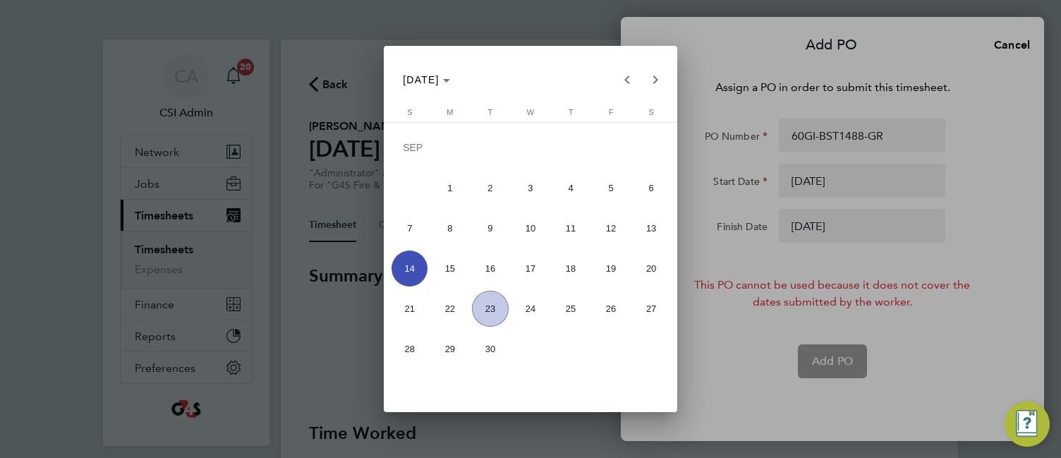
click at [400, 306] on span "21" at bounding box center [410, 309] width 36 height 36
type input "[DATE]"
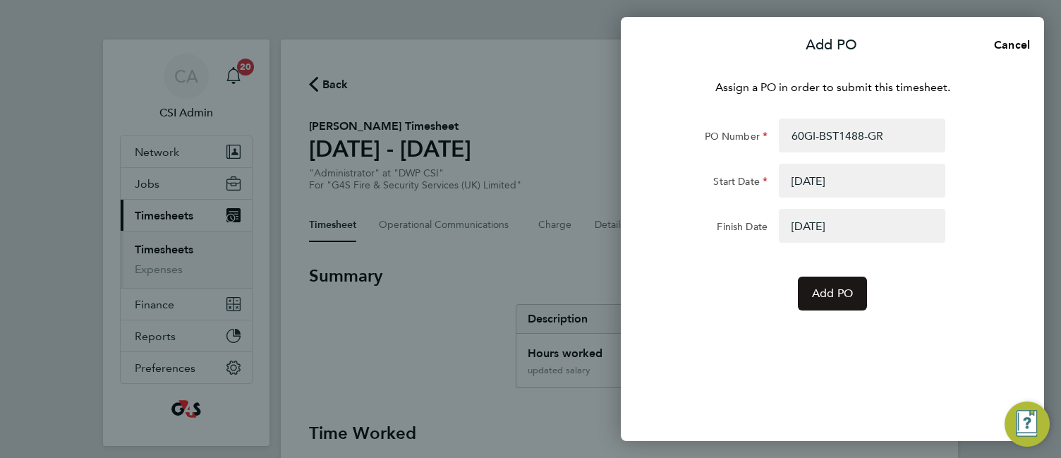
click at [824, 296] on span "Add PO" at bounding box center [832, 293] width 41 height 14
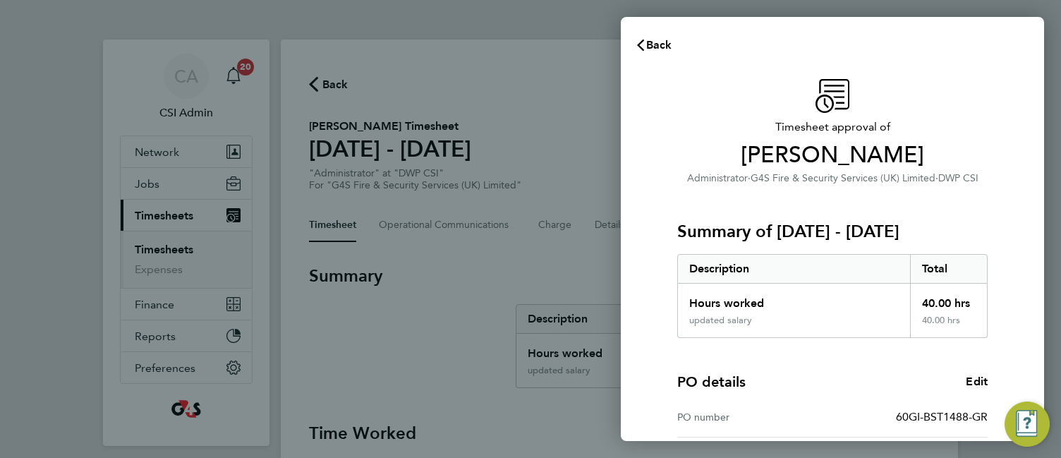
click at [794, 321] on div "updated salary" at bounding box center [794, 326] width 232 height 23
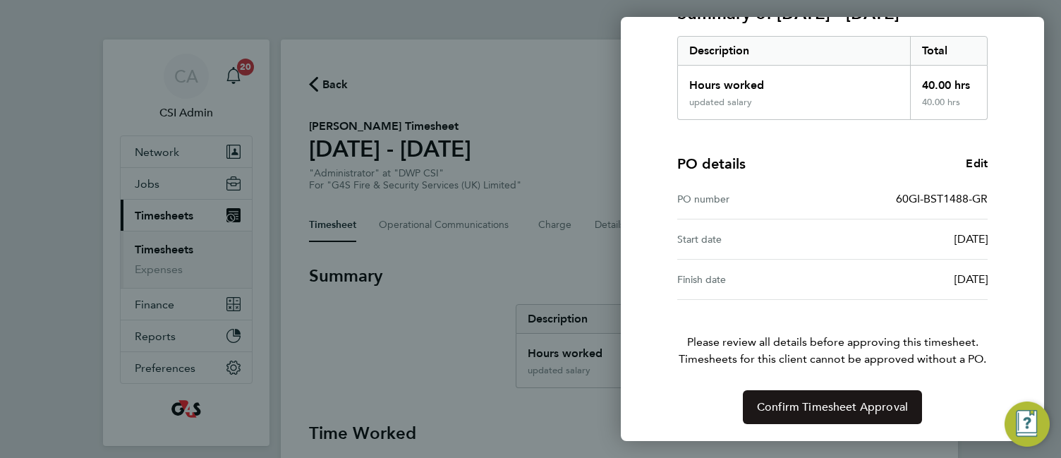
click at [816, 399] on button "Confirm Timesheet Approval" at bounding box center [832, 407] width 179 height 34
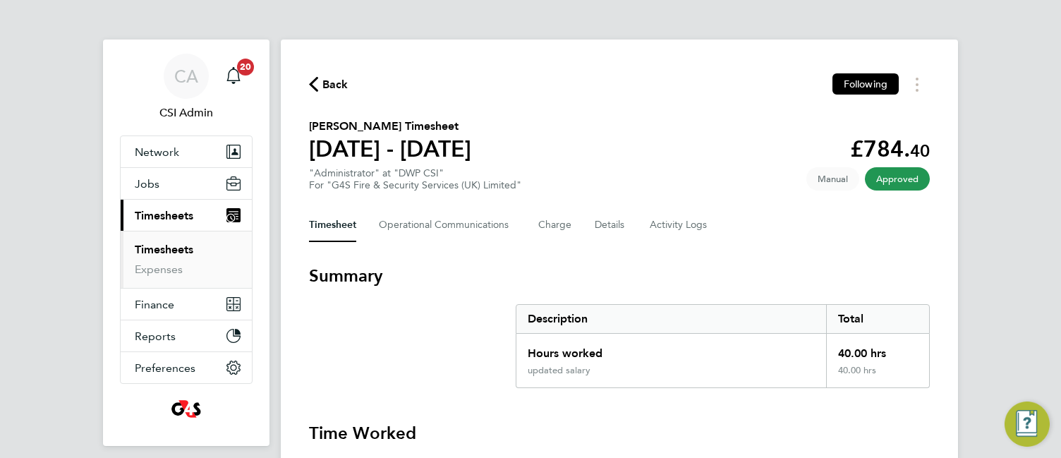
click at [799, 363] on div "Hours worked" at bounding box center [672, 349] width 310 height 31
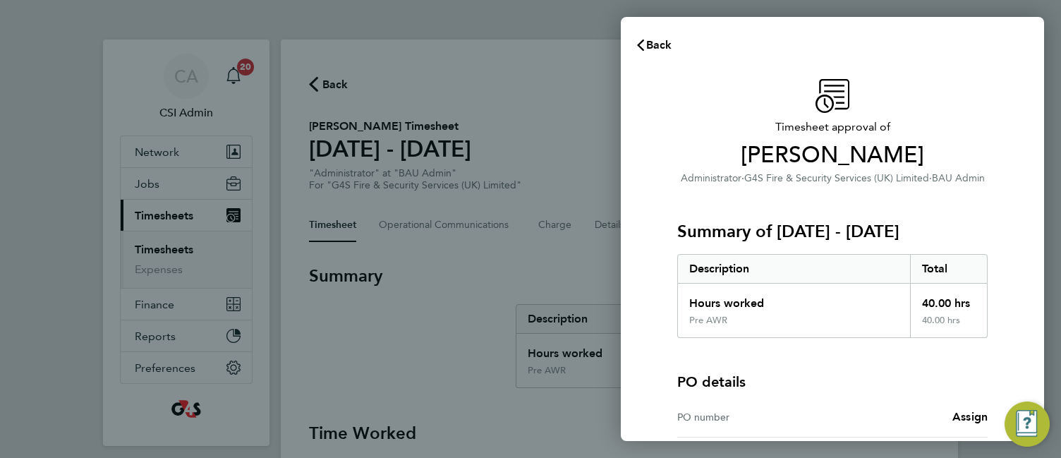
click at [792, 352] on div "PO details PO number Assign" at bounding box center [832, 387] width 310 height 99
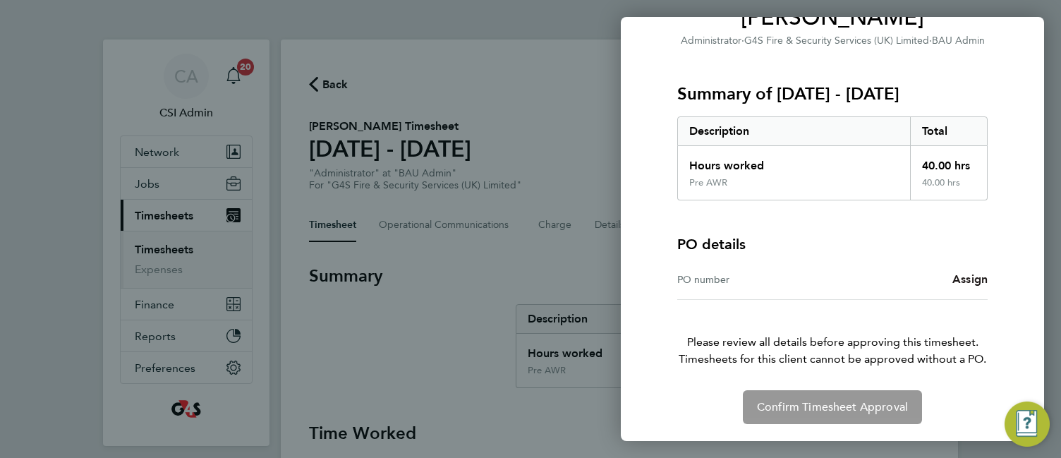
click at [967, 281] on span "Assign" at bounding box center [970, 278] width 35 height 13
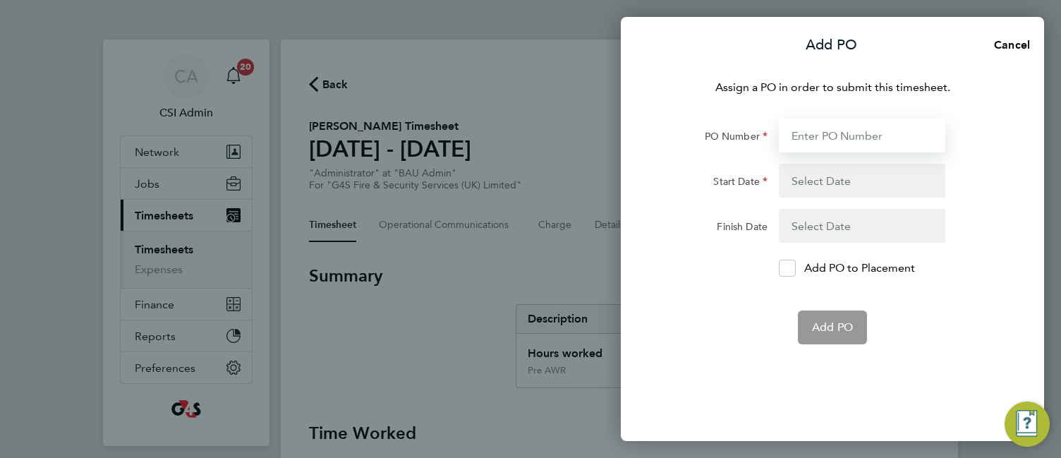
click at [831, 138] on input "PO Number" at bounding box center [862, 136] width 167 height 34
paste input "55SS-BST8626-GR"
type input "55SS-BST8626-GR"
type input "[DATE]"
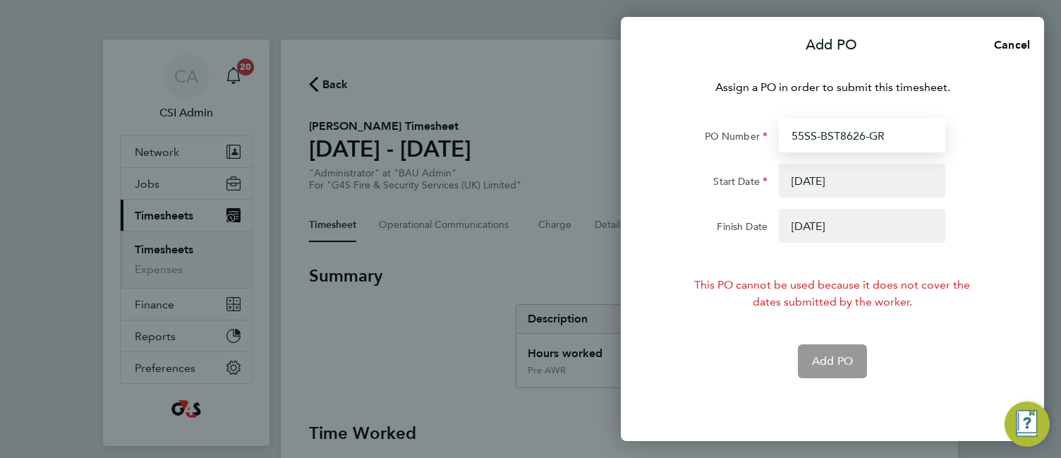
type input "55SS-BST8626-GR"
click at [824, 222] on button "button" at bounding box center [862, 226] width 167 height 34
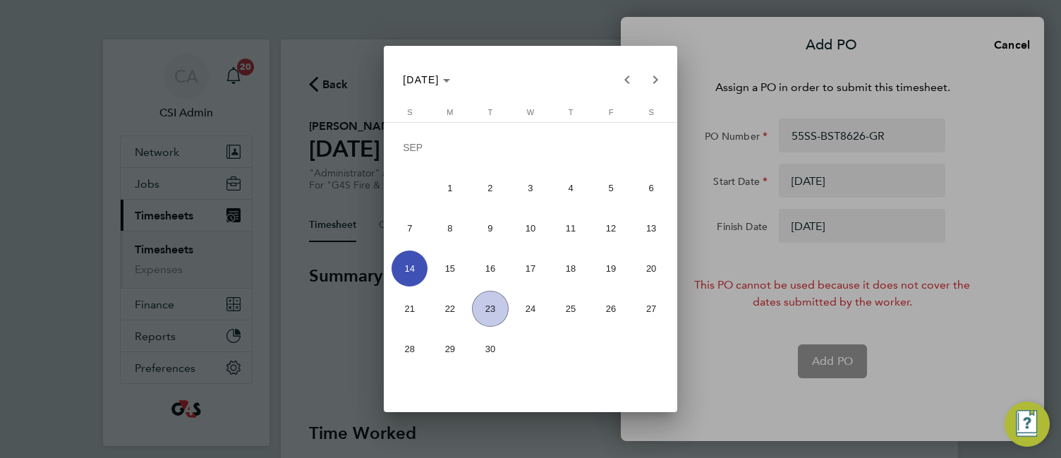
click at [410, 303] on span "21" at bounding box center [410, 309] width 36 height 36
type input "[DATE]"
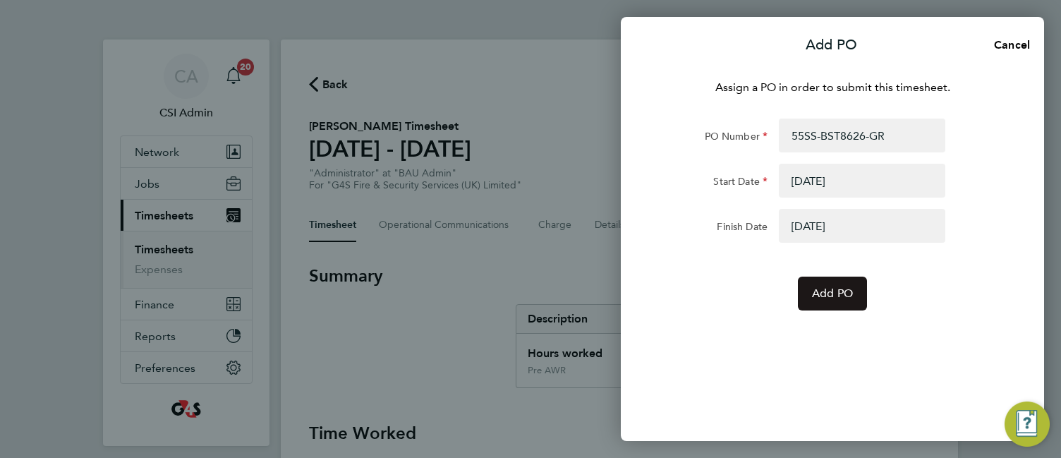
click at [832, 295] on span "Add PO" at bounding box center [832, 293] width 41 height 14
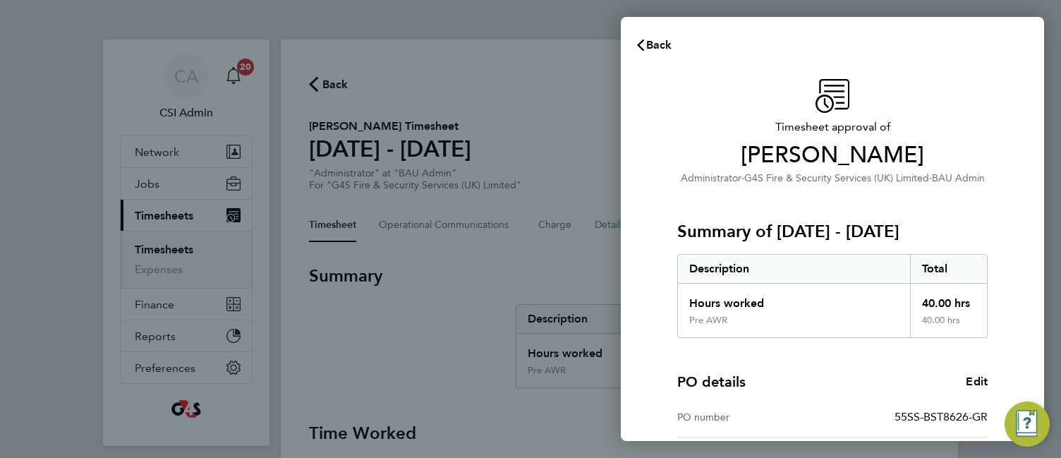
click at [649, 351] on div "Timesheet approval of Alyson Sheppard Administrator · G4S Fire & Security Servi…" at bounding box center [832, 360] width 423 height 597
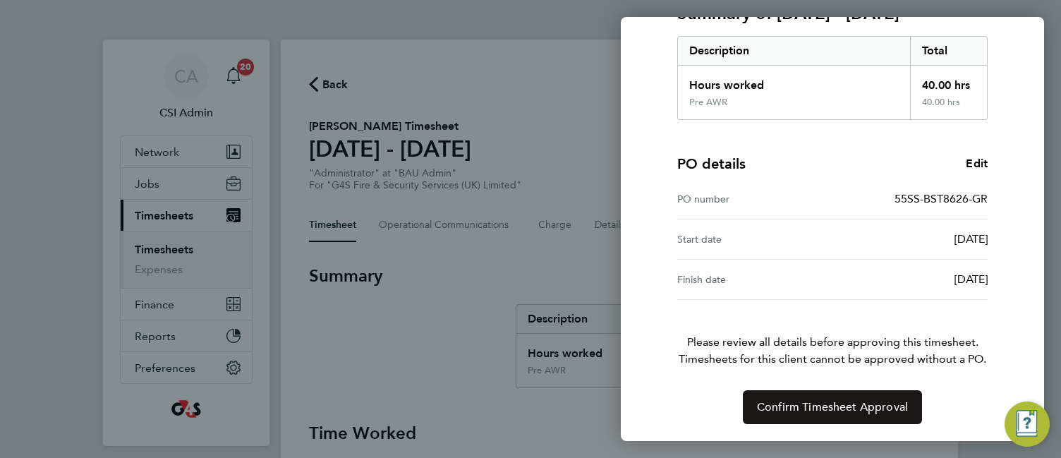
click at [834, 402] on span "Confirm Timesheet Approval" at bounding box center [832, 407] width 151 height 14
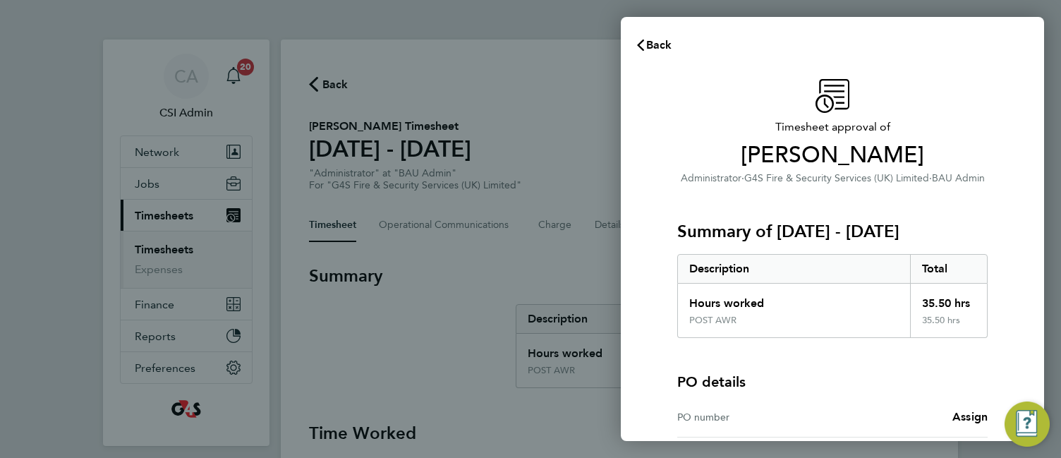
click at [696, 196] on div "Summary of 15 - 21 Sep 2025 Description Total Hours worked 35.50 hrs POST AWR 3…" at bounding box center [832, 262] width 310 height 152
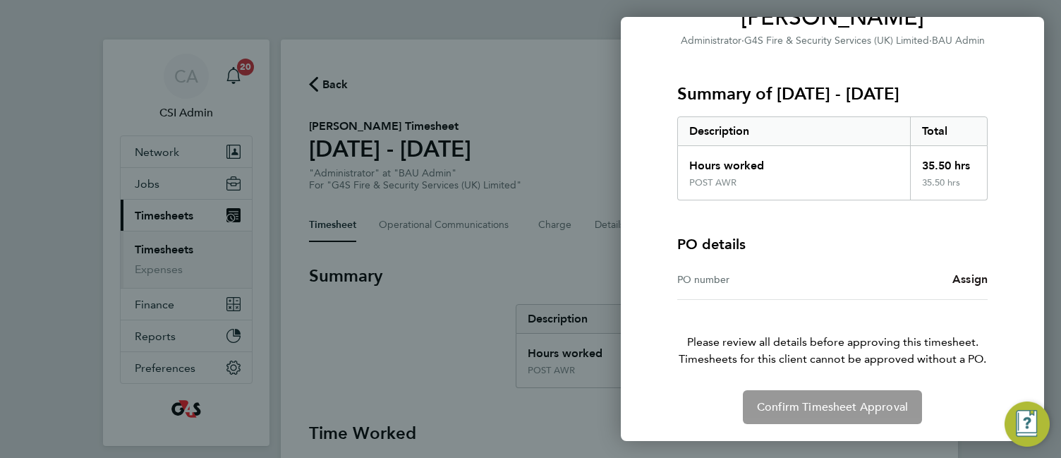
click at [968, 284] on span "Assign" at bounding box center [970, 278] width 35 height 13
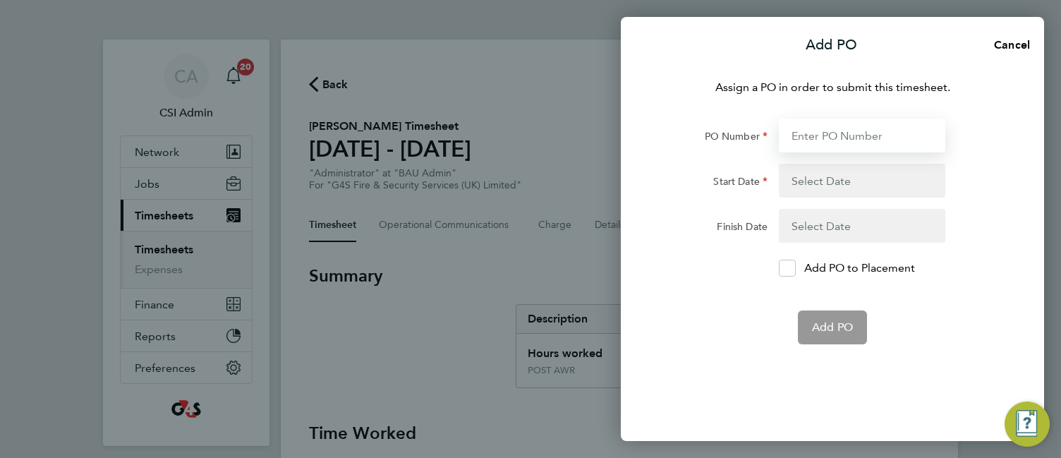
click at [831, 139] on input "PO Number" at bounding box center [862, 136] width 167 height 34
paste input "60GI-BST1491-GR"
type input "60GI-BST1491-GR"
type input "[DATE]"
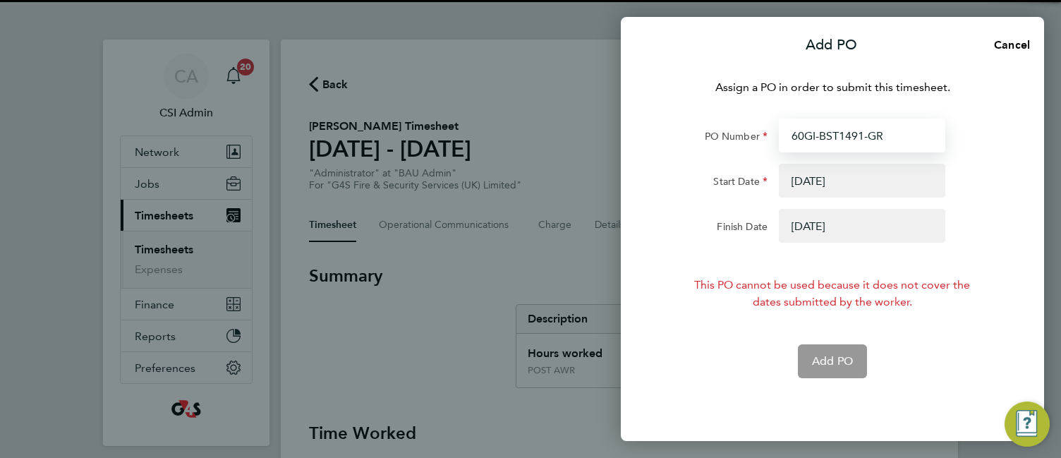
type input "60GI-BST1491-GR"
click at [820, 217] on button "button" at bounding box center [862, 226] width 167 height 34
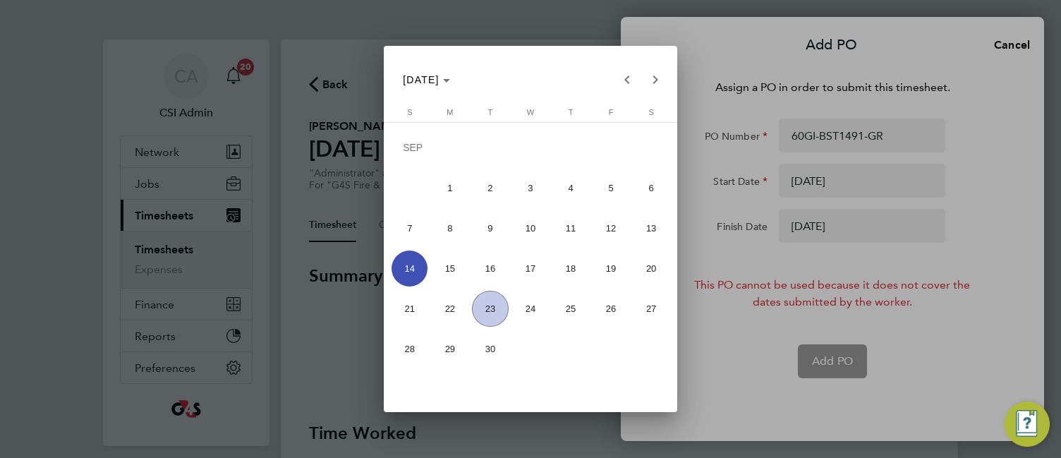
click at [411, 313] on span "21" at bounding box center [410, 309] width 36 height 36
type input "[DATE]"
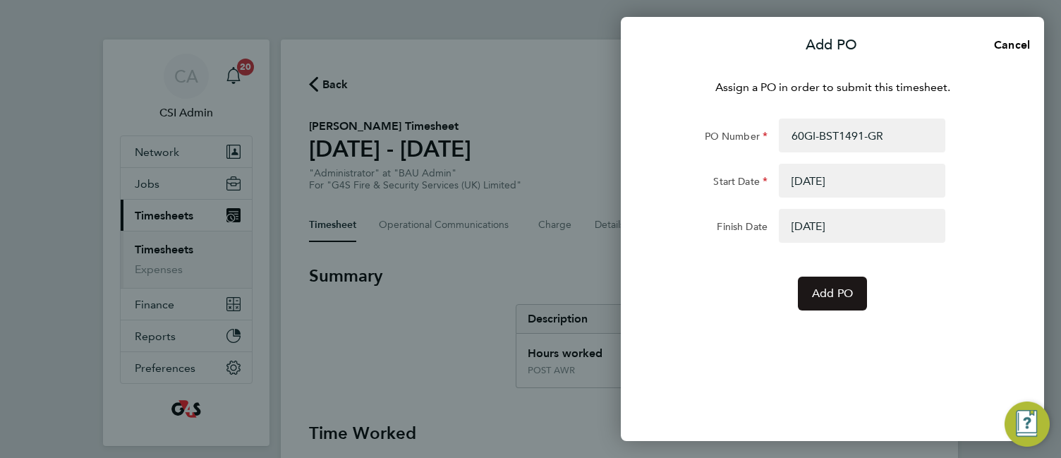
click at [852, 296] on span "Add PO" at bounding box center [832, 293] width 41 height 14
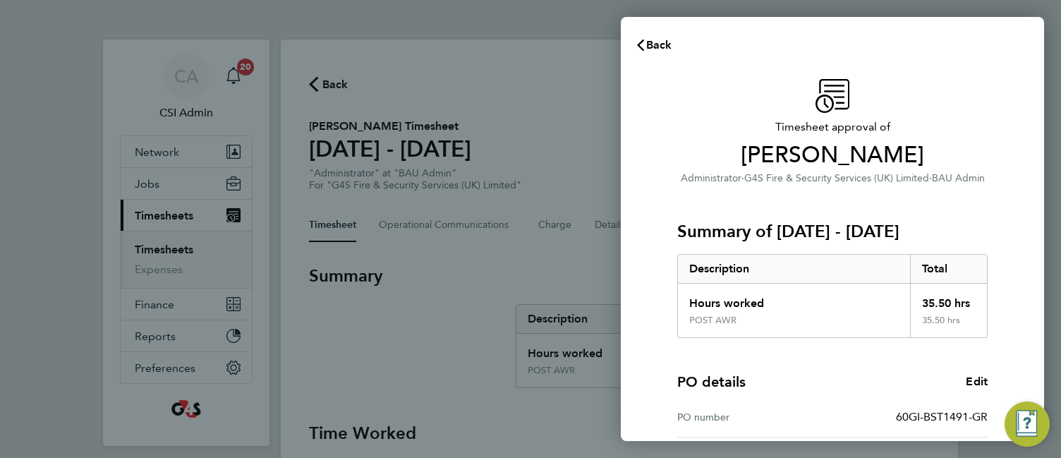
click at [793, 369] on div "PO details Edit PO number 60GI-BST1491-GR Start date 01 Sep 2025 Finish date 21…" at bounding box center [832, 428] width 310 height 180
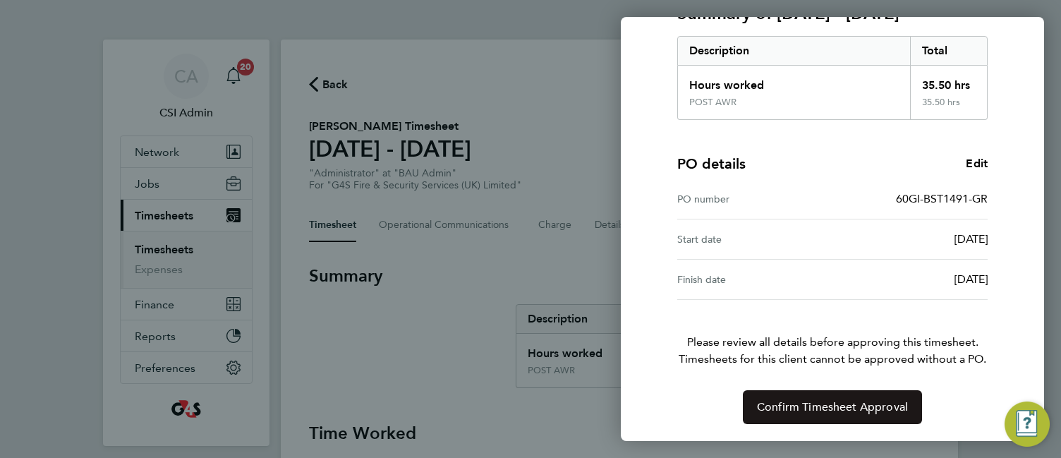
click at [806, 408] on span "Confirm Timesheet Approval" at bounding box center [832, 407] width 151 height 14
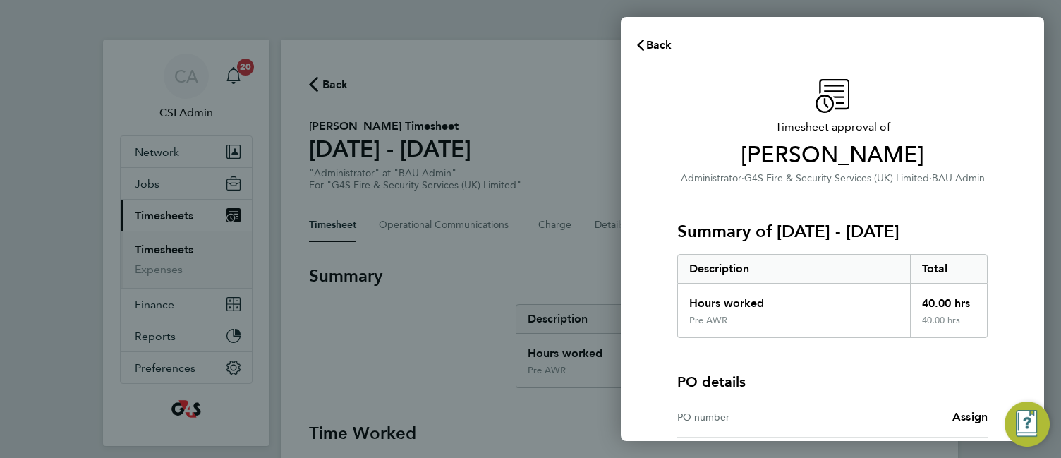
click at [734, 253] on div "Summary of [DATE] - [DATE] Description Total Hours worked 40.00 hrs Pre AWR 40.…" at bounding box center [832, 262] width 310 height 152
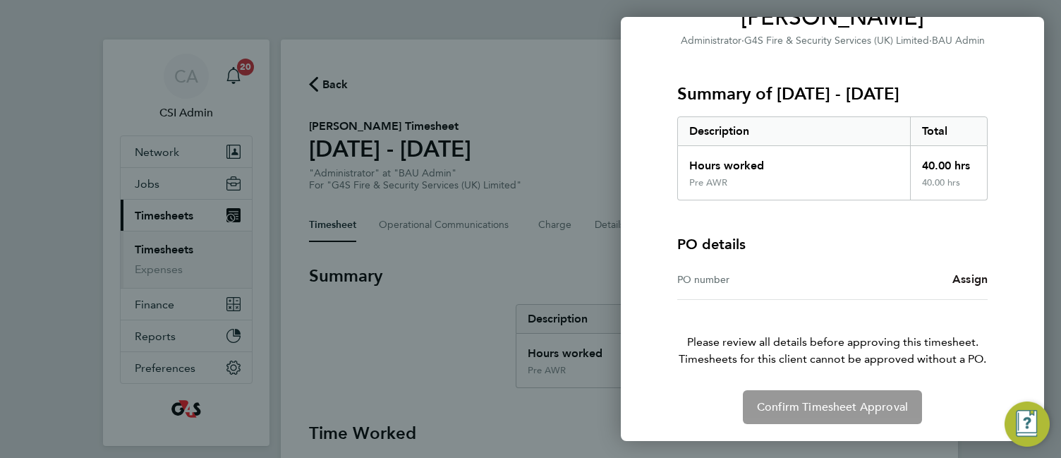
click at [967, 279] on span "Assign" at bounding box center [970, 278] width 35 height 13
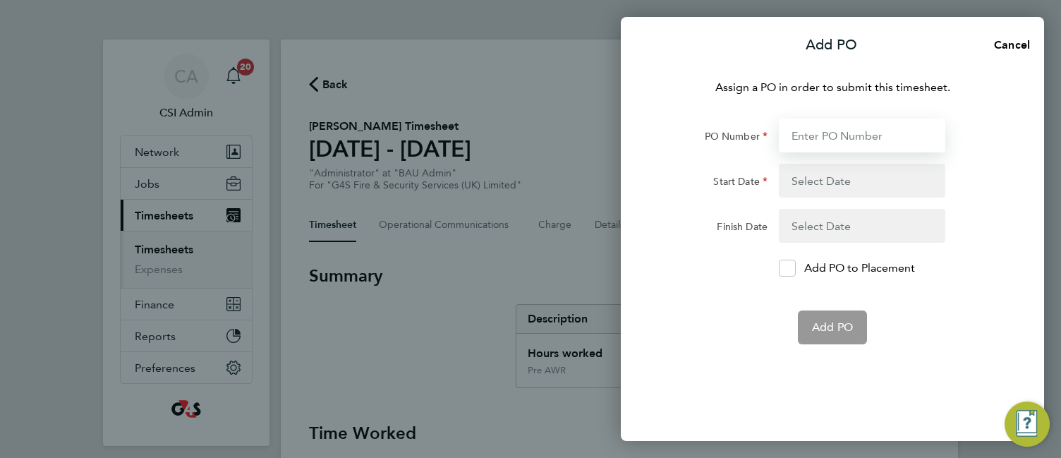
click at [885, 128] on input "PO Number" at bounding box center [862, 136] width 167 height 34
paste input "60GI-BST1533-GR"
type input "60GI-BST1533-GR"
type input "[DATE]"
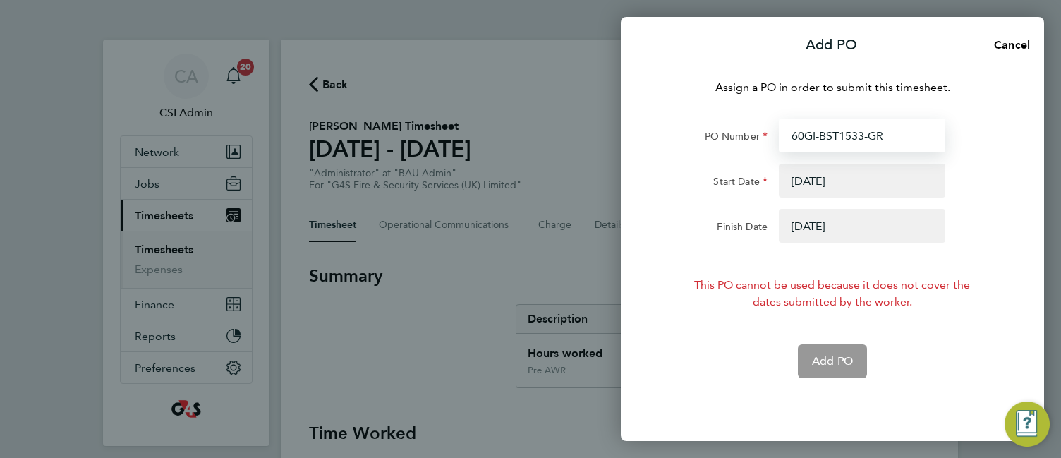
type input "60GI-BST1533-GR"
click at [832, 229] on button "button" at bounding box center [862, 226] width 167 height 34
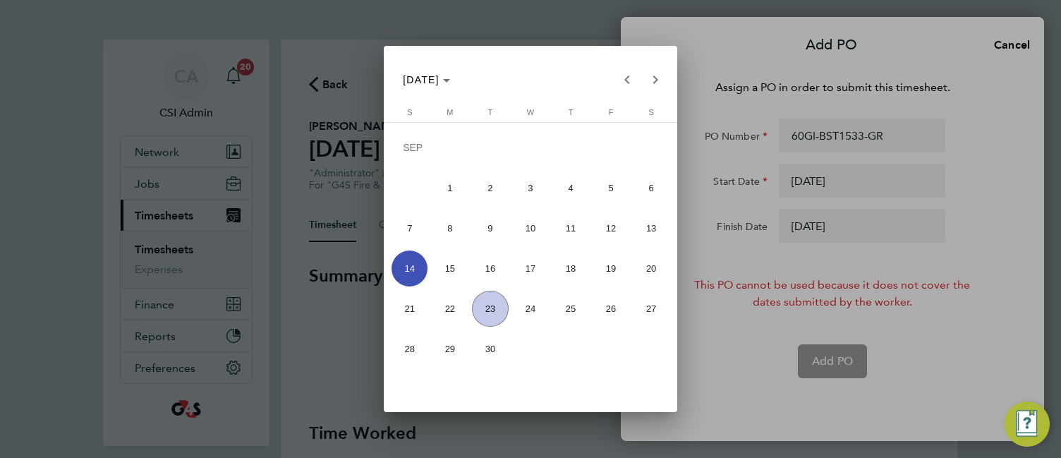
click at [416, 306] on span "21" at bounding box center [410, 309] width 36 height 36
type input "[DATE]"
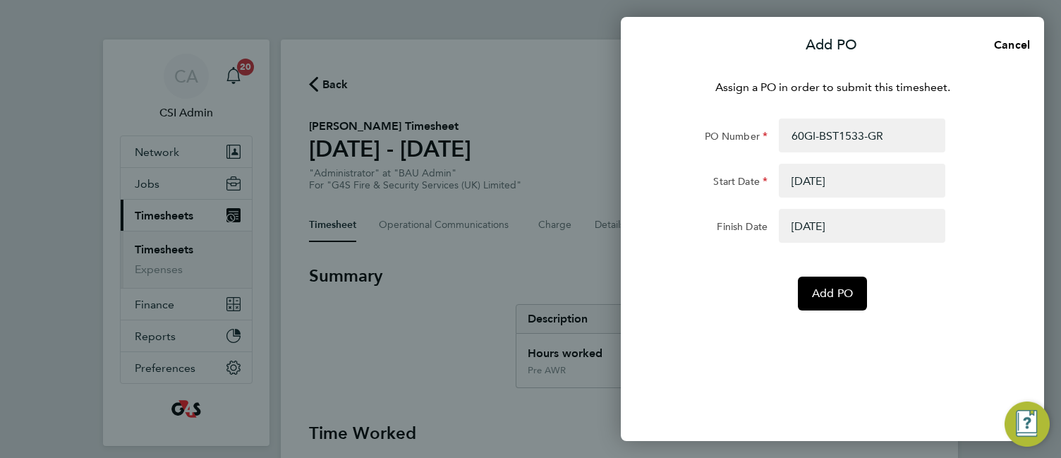
click at [821, 274] on form "PO Number 60GI-BST1533-GR Start Date [DATE] Finish Date [DATE] Add PO" at bounding box center [832, 215] width 344 height 192
click at [805, 297] on button "Add PO" at bounding box center [832, 294] width 69 height 34
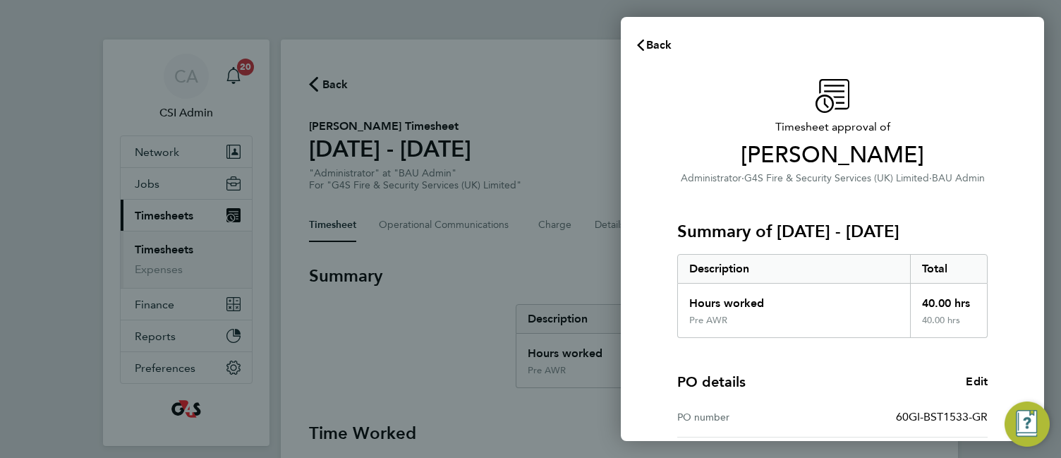
click at [672, 282] on div "Timesheet approval of [PERSON_NAME] Administrator · G4S Fire & Security Service…" at bounding box center [832, 360] width 344 height 563
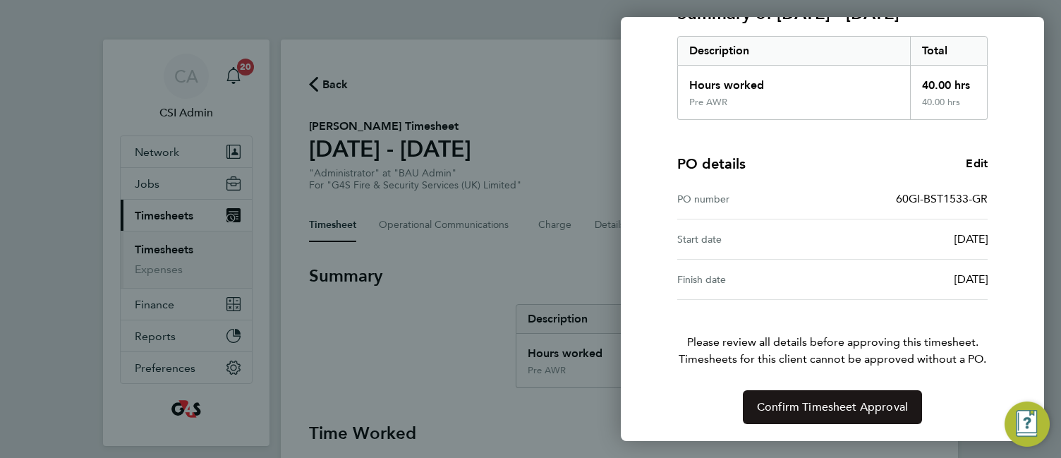
click at [785, 403] on span "Confirm Timesheet Approval" at bounding box center [832, 407] width 151 height 14
